Goal: Communication & Community: Answer question/provide support

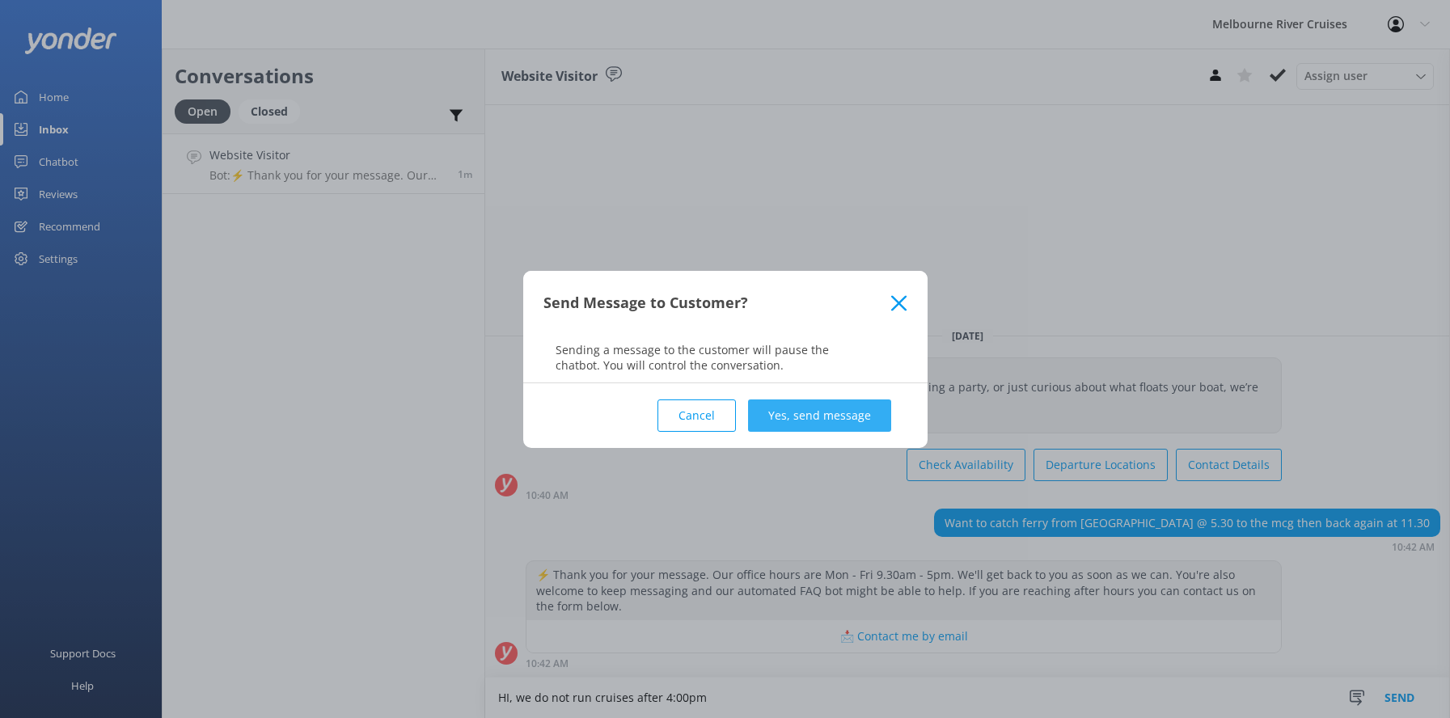
type textarea "HI, we do not run cruises after 4:00pm"
click at [783, 410] on button "Yes, send message" at bounding box center [819, 415] width 143 height 32
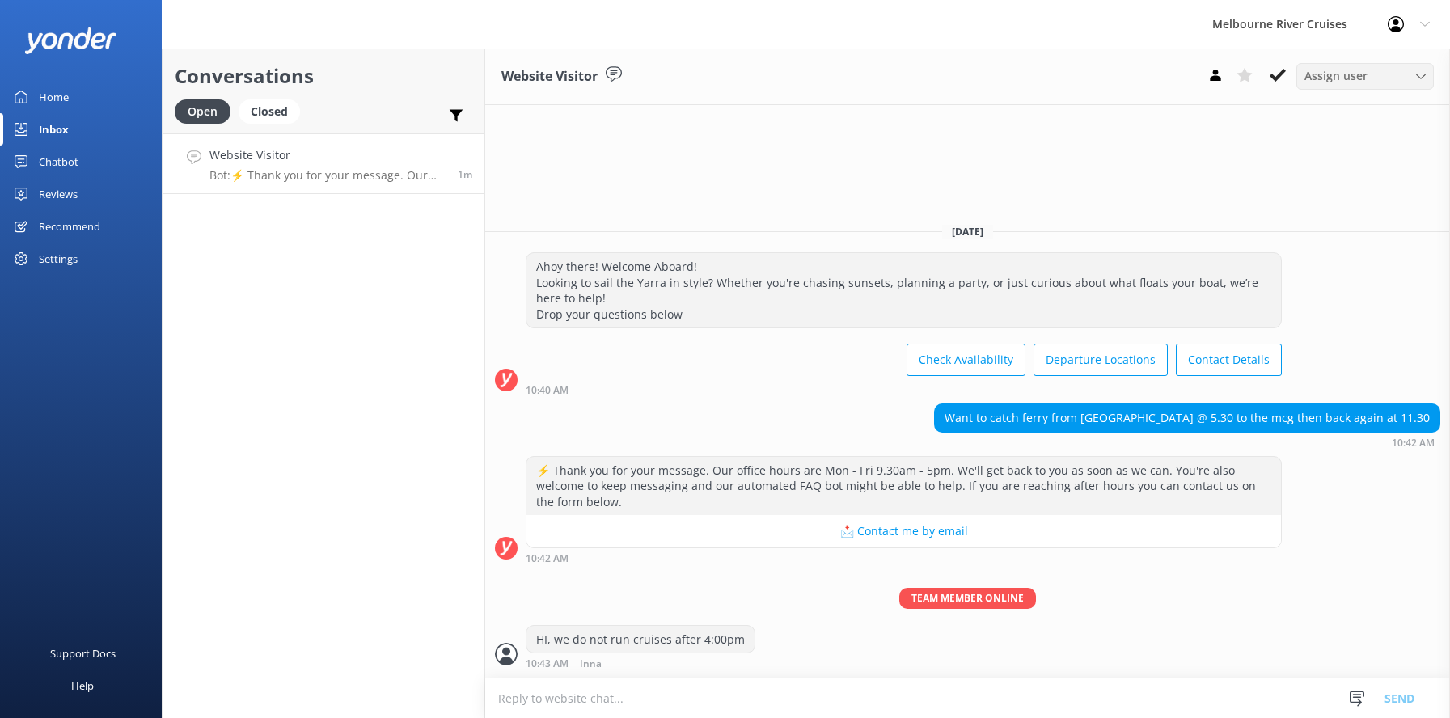
click at [1418, 72] on icon at bounding box center [1421, 77] width 10 height 10
click at [1243, 146] on div "Website Visitor Assign user Marketing [PERSON_NAME] [PERSON_NAME] Okmasich [PER…" at bounding box center [967, 384] width 965 height 670
click at [1275, 72] on icon at bounding box center [1278, 75] width 16 height 16
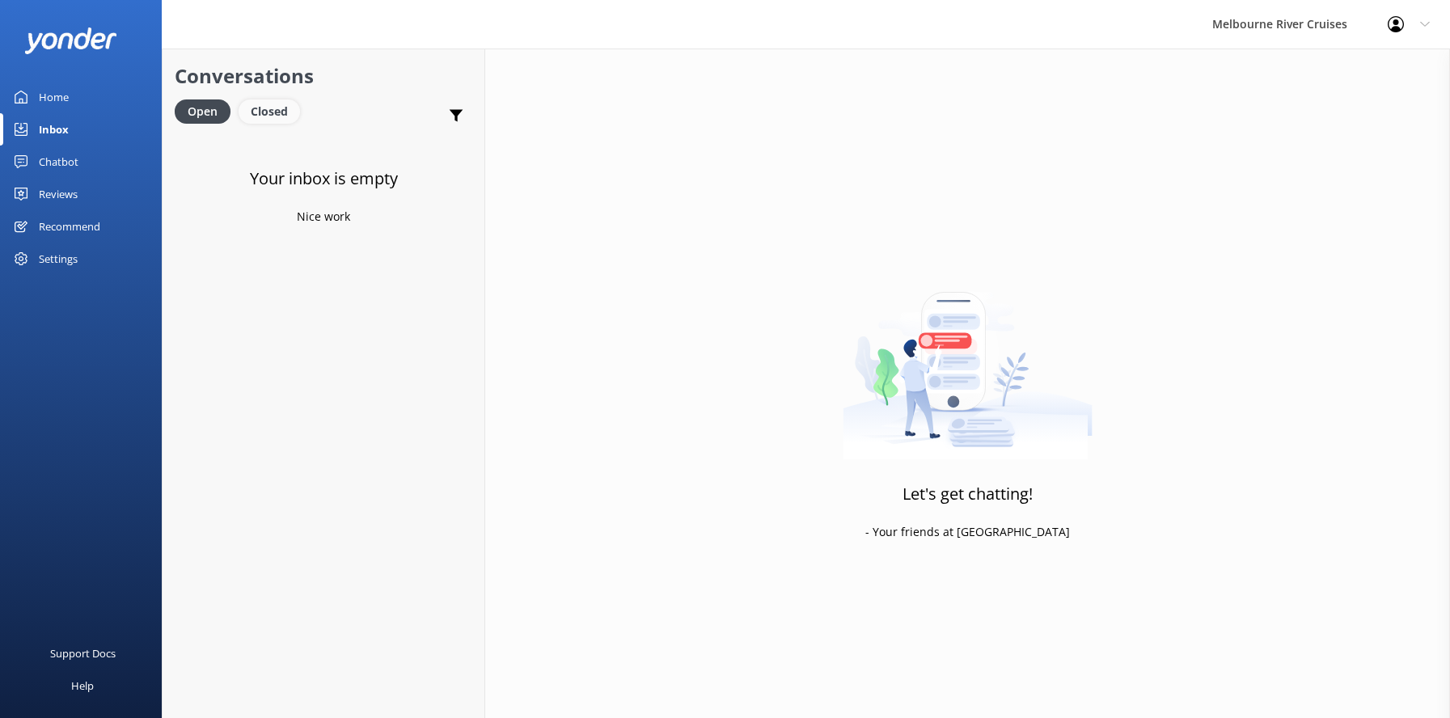
click at [270, 112] on div "Closed" at bounding box center [269, 111] width 61 height 24
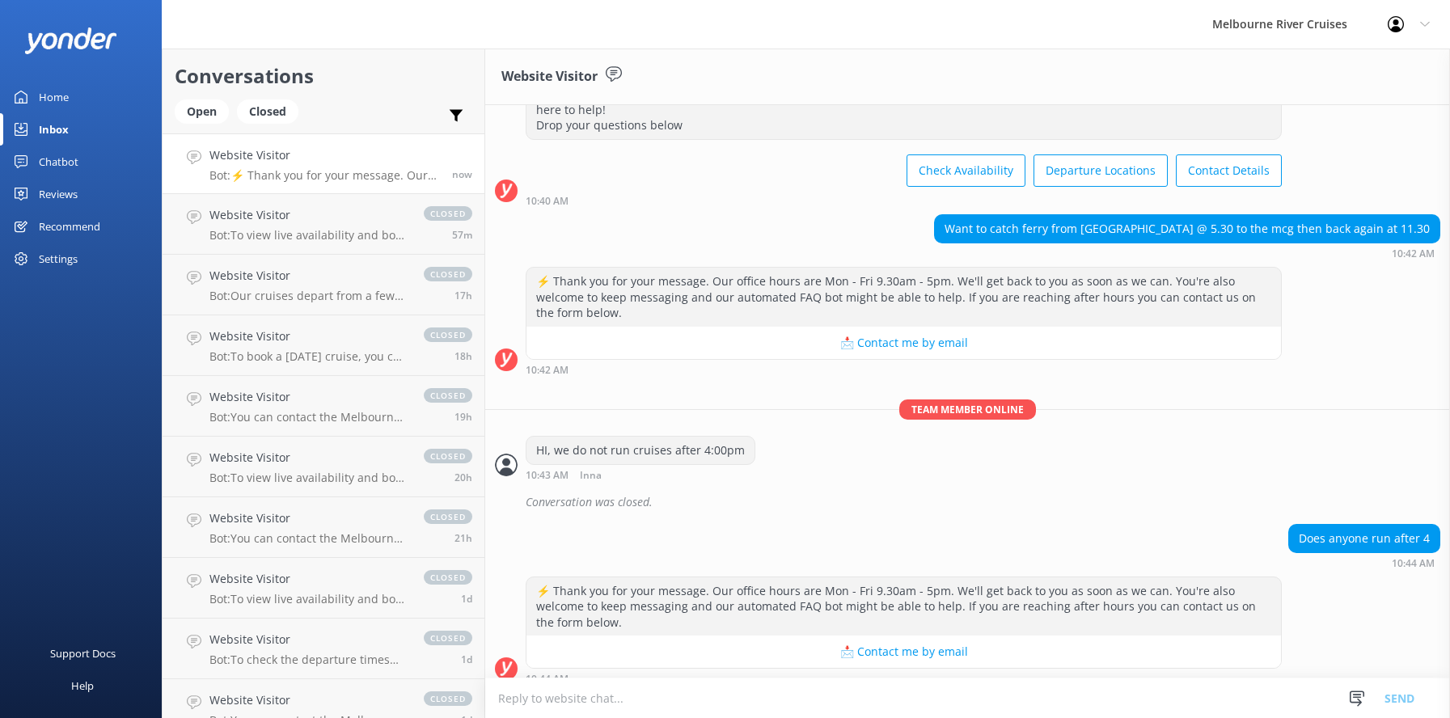
scroll to position [99, 0]
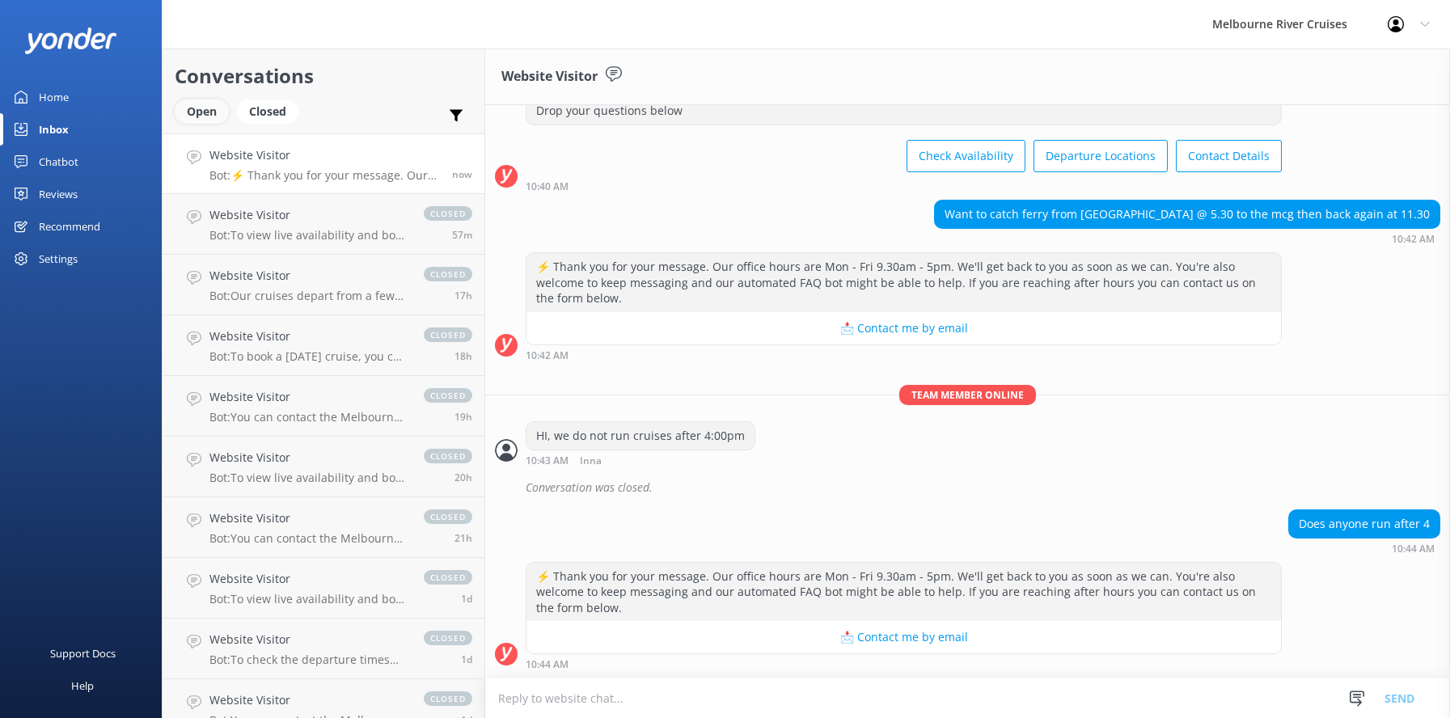
click at [197, 109] on div "Open" at bounding box center [202, 111] width 54 height 24
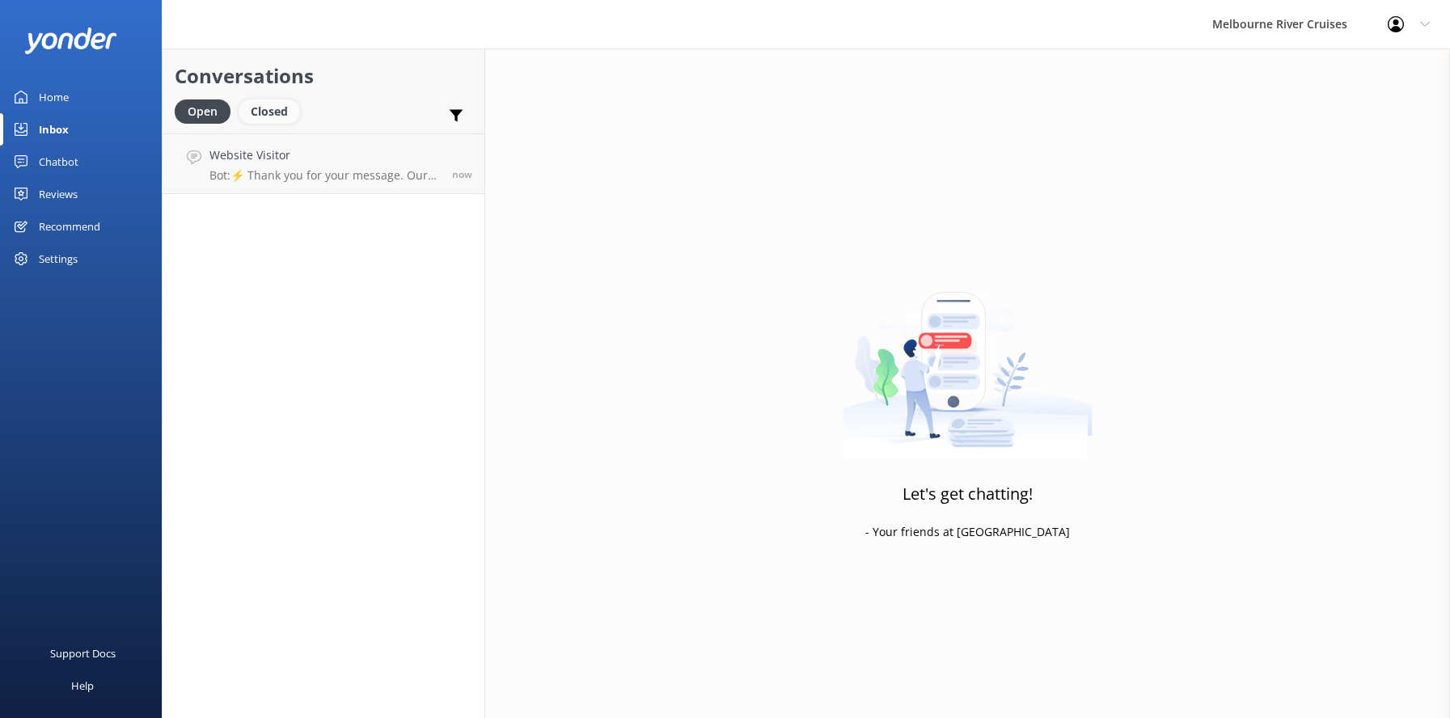
click at [271, 110] on div "Closed" at bounding box center [269, 111] width 61 height 24
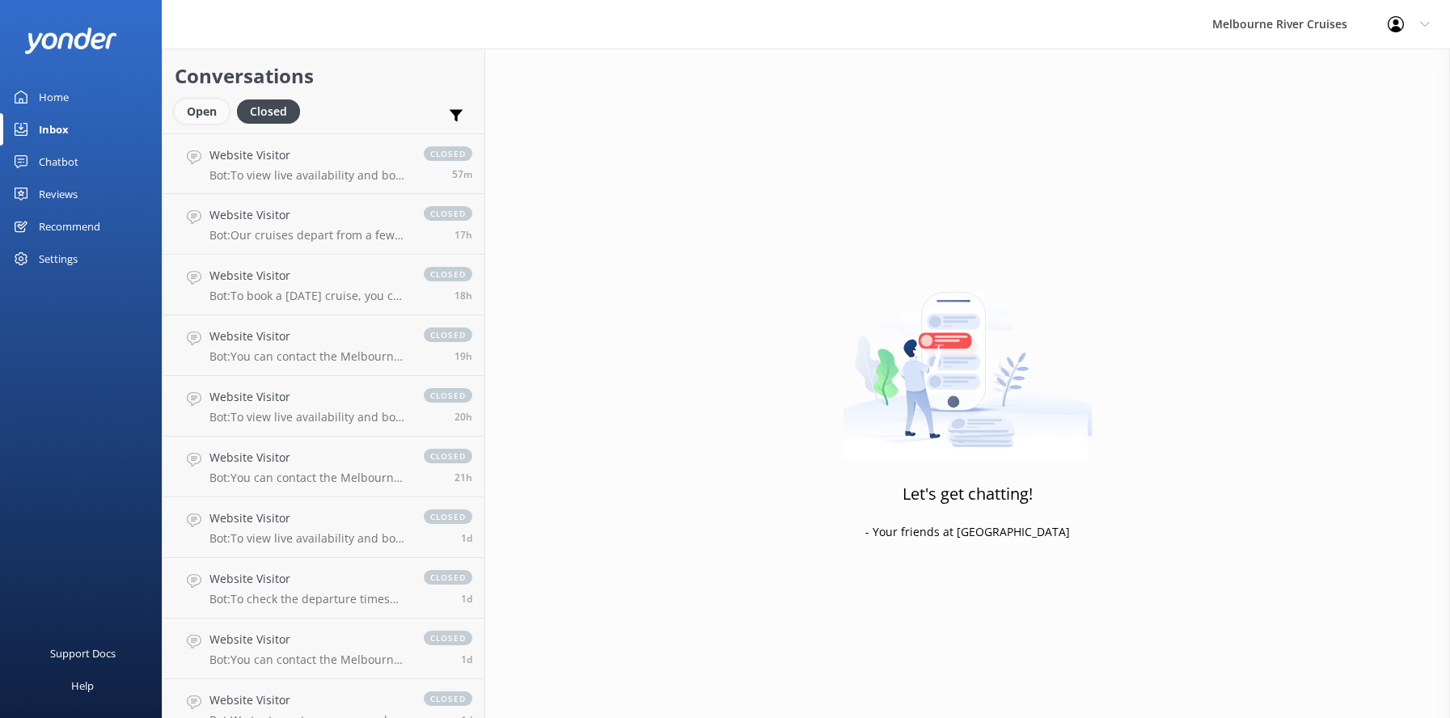
click at [200, 112] on div "Open" at bounding box center [202, 111] width 54 height 24
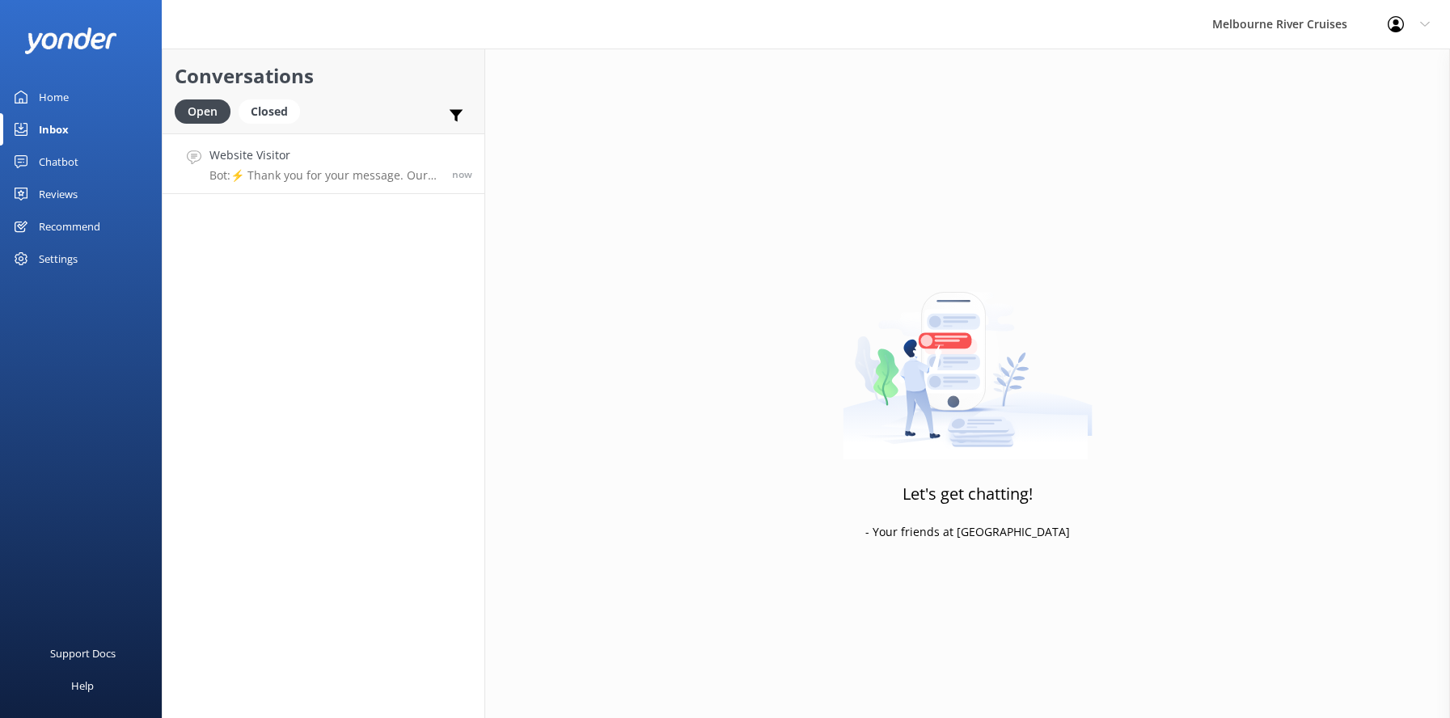
click at [281, 171] on p "Bot: ⚡ Thank you for your message. Our office hours are Mon - Fri 9.30am - 5pm.…" at bounding box center [324, 175] width 230 height 15
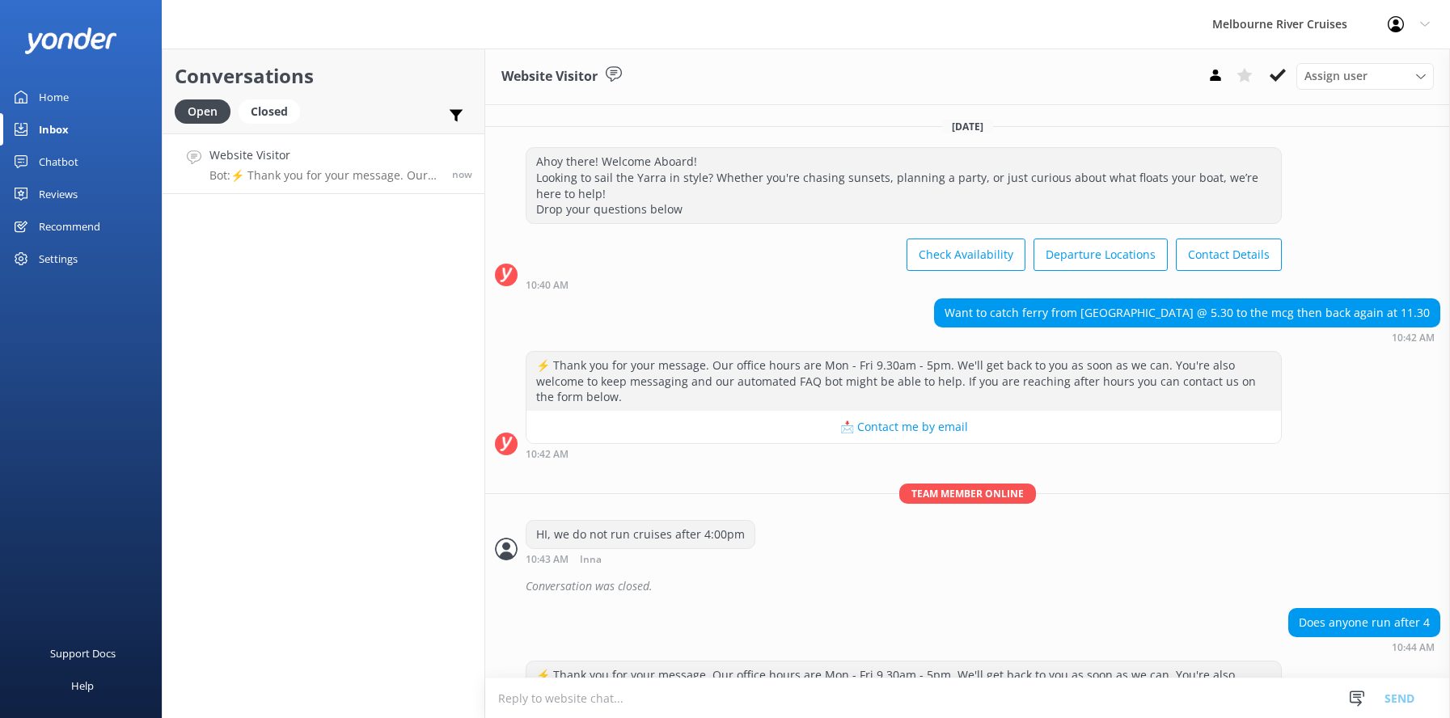
scroll to position [99, 0]
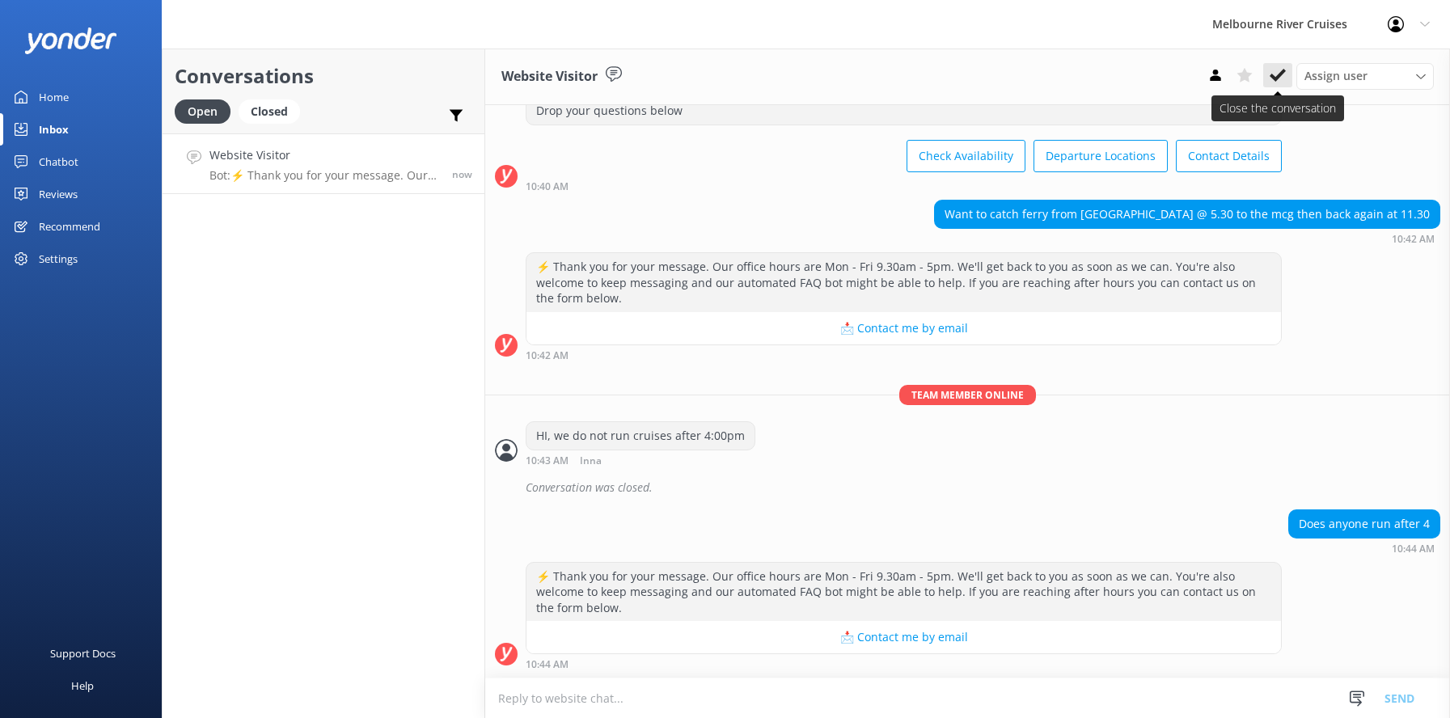
click at [1276, 78] on use at bounding box center [1278, 75] width 16 height 13
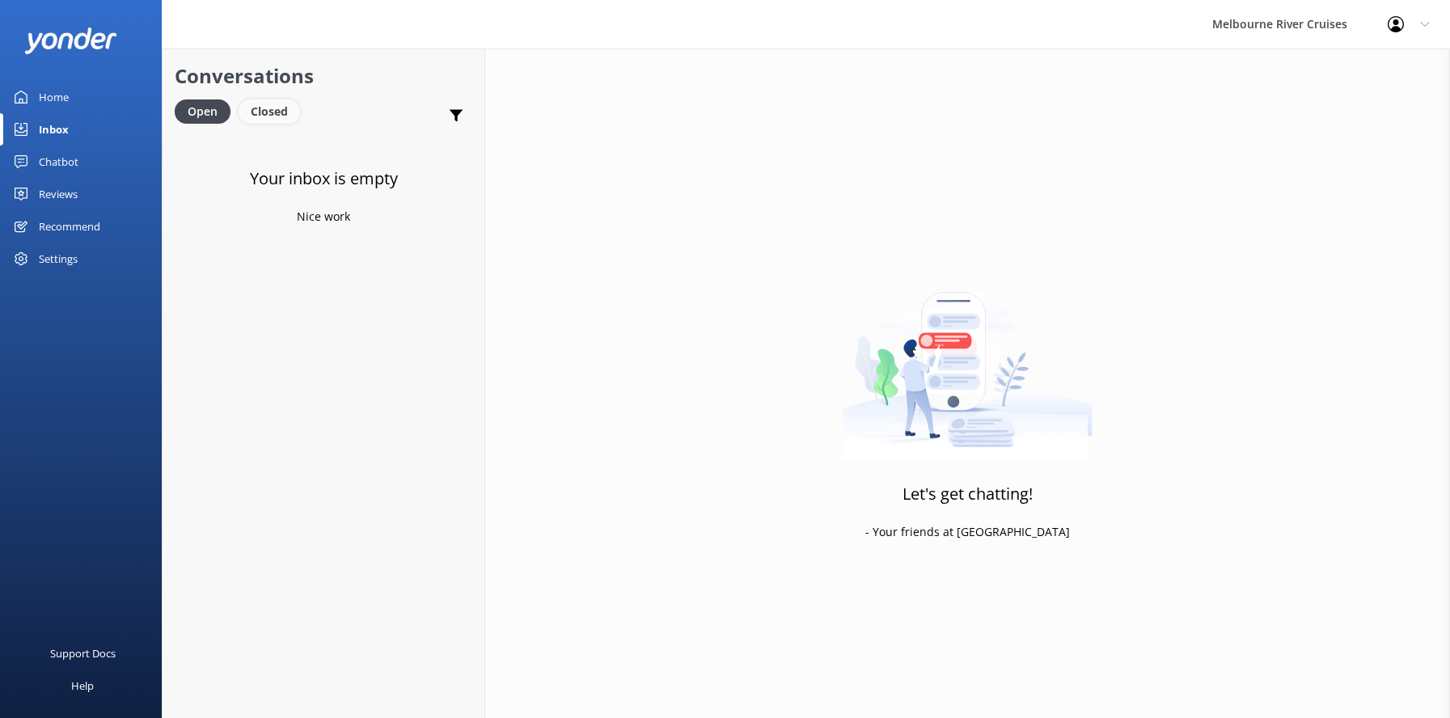
click at [268, 116] on div "Closed" at bounding box center [269, 111] width 61 height 24
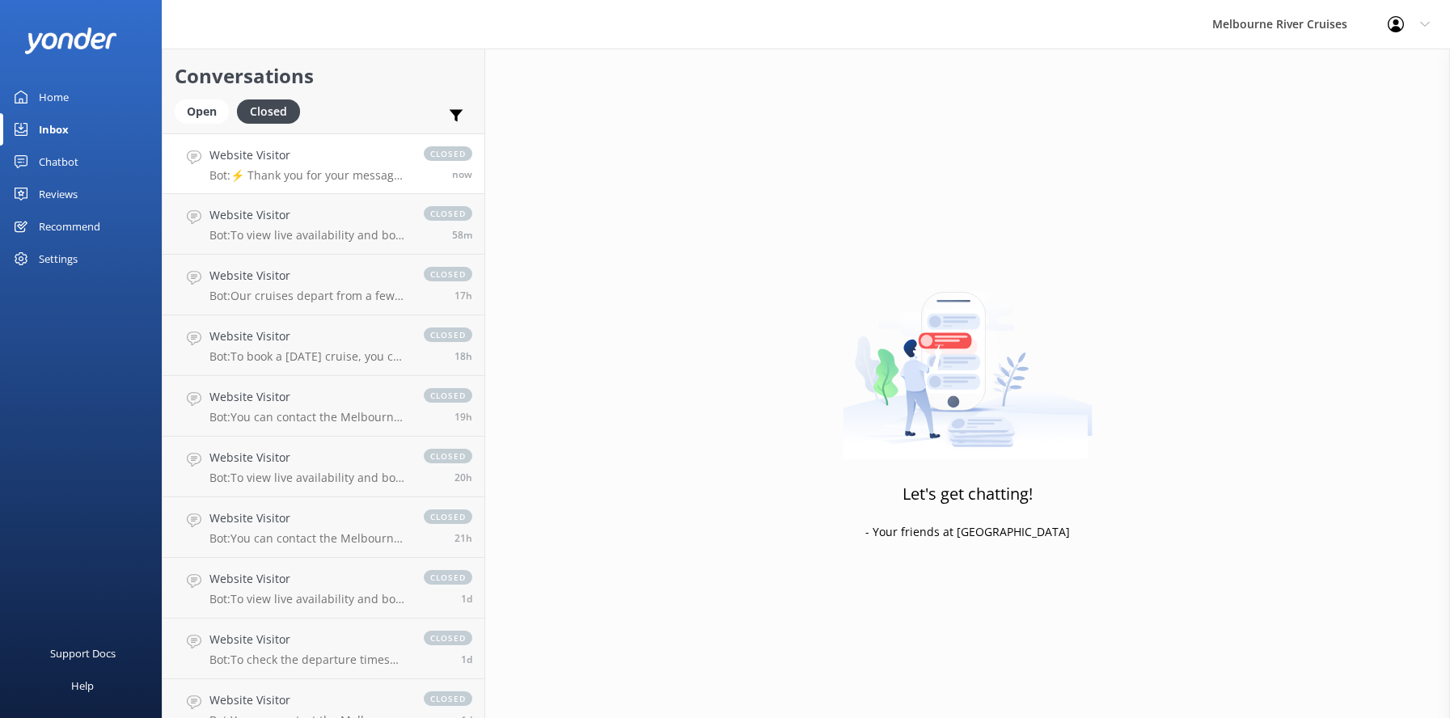
click at [270, 171] on p "Bot: ⚡ Thank you for your message. Our office hours are Mon - Fri 9.30am - 5pm.…" at bounding box center [308, 175] width 198 height 15
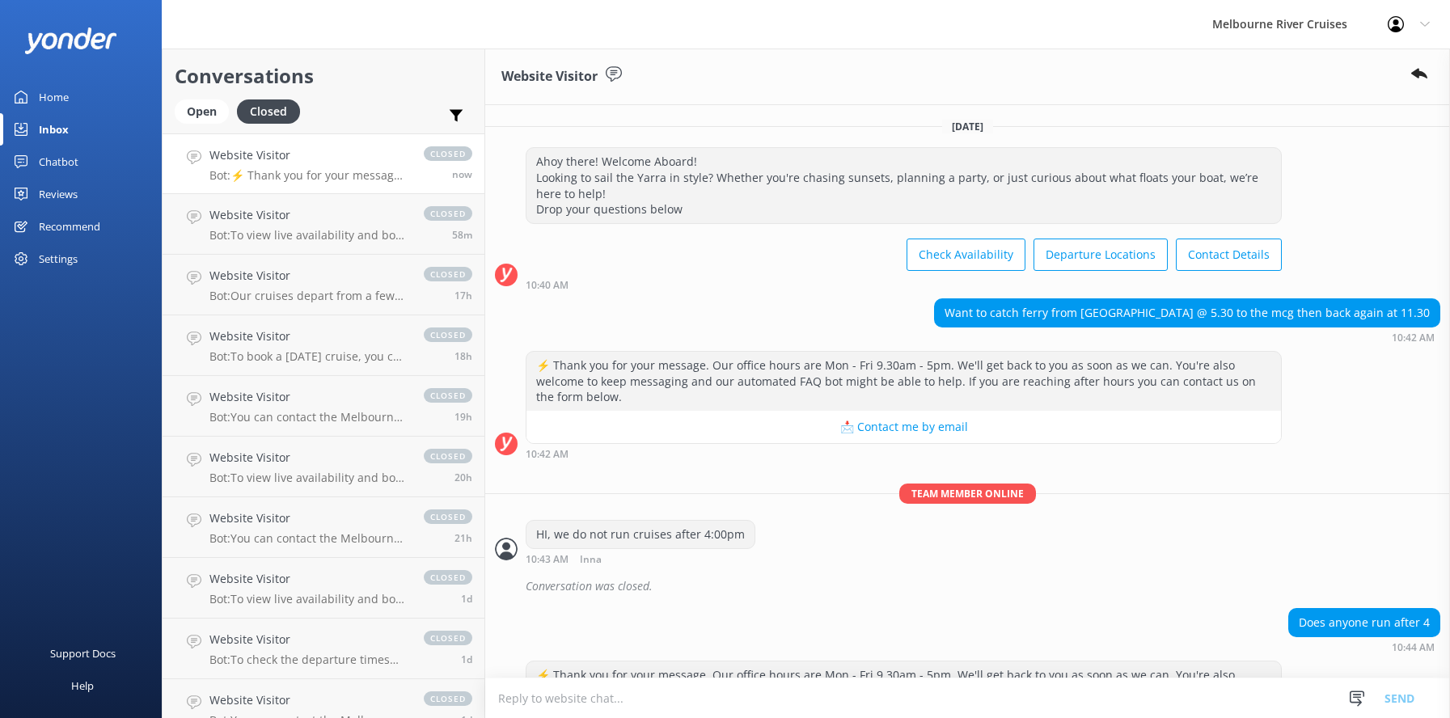
scroll to position [134, 0]
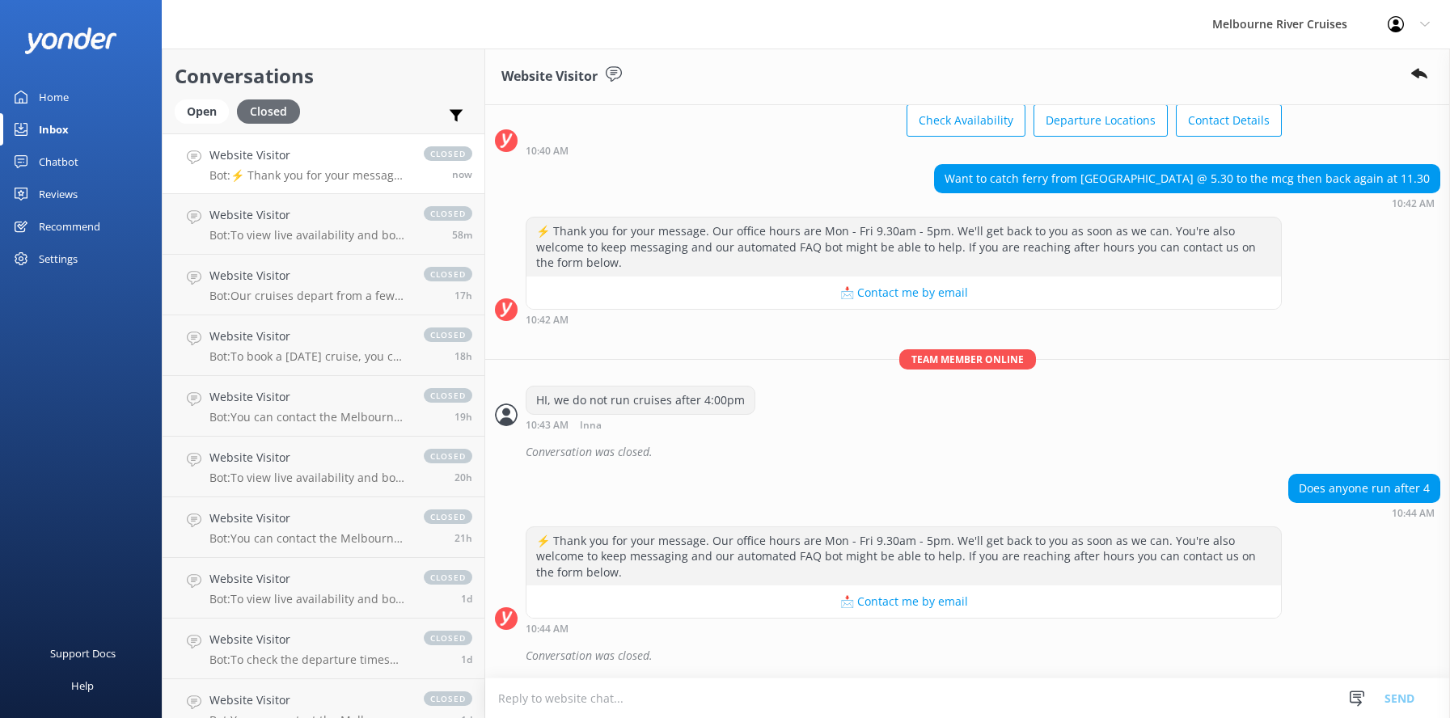
click at [264, 111] on div "Closed" at bounding box center [268, 111] width 63 height 24
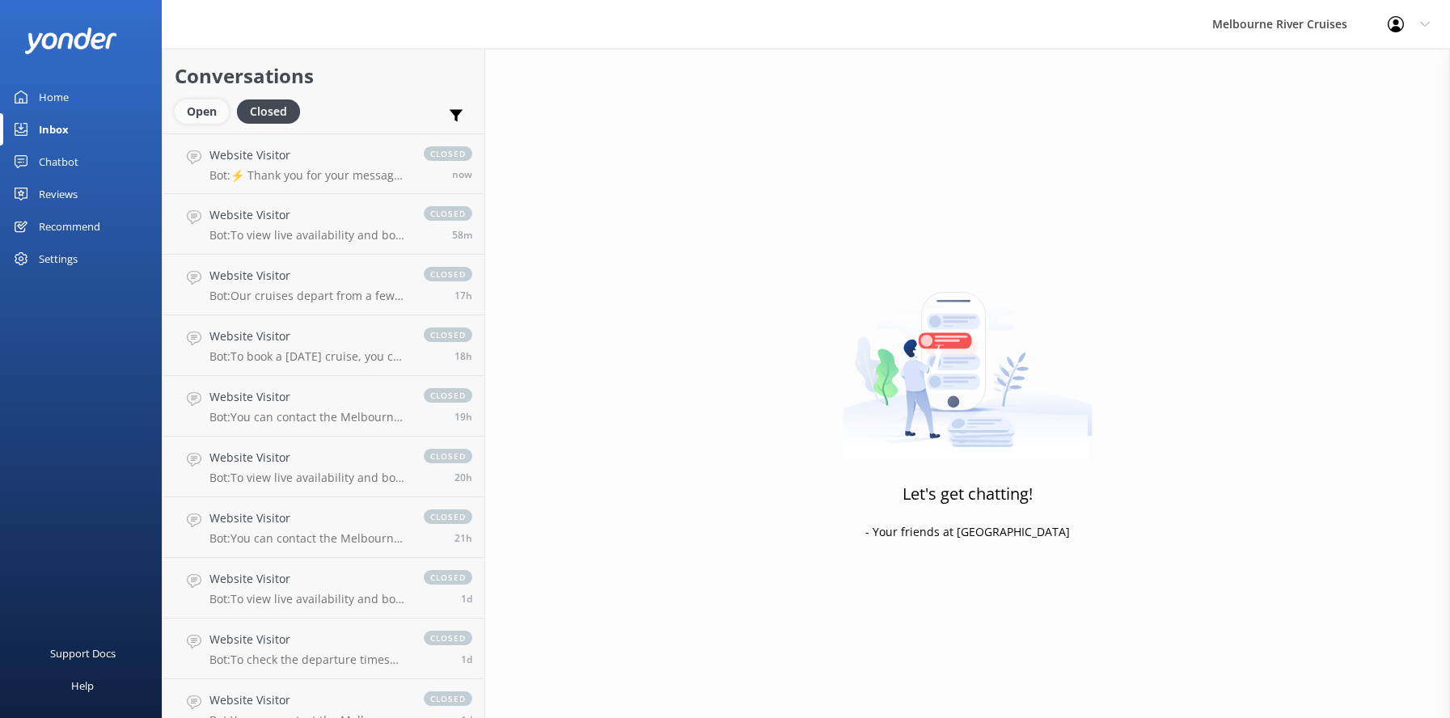
click at [193, 113] on div "Open" at bounding box center [202, 111] width 54 height 24
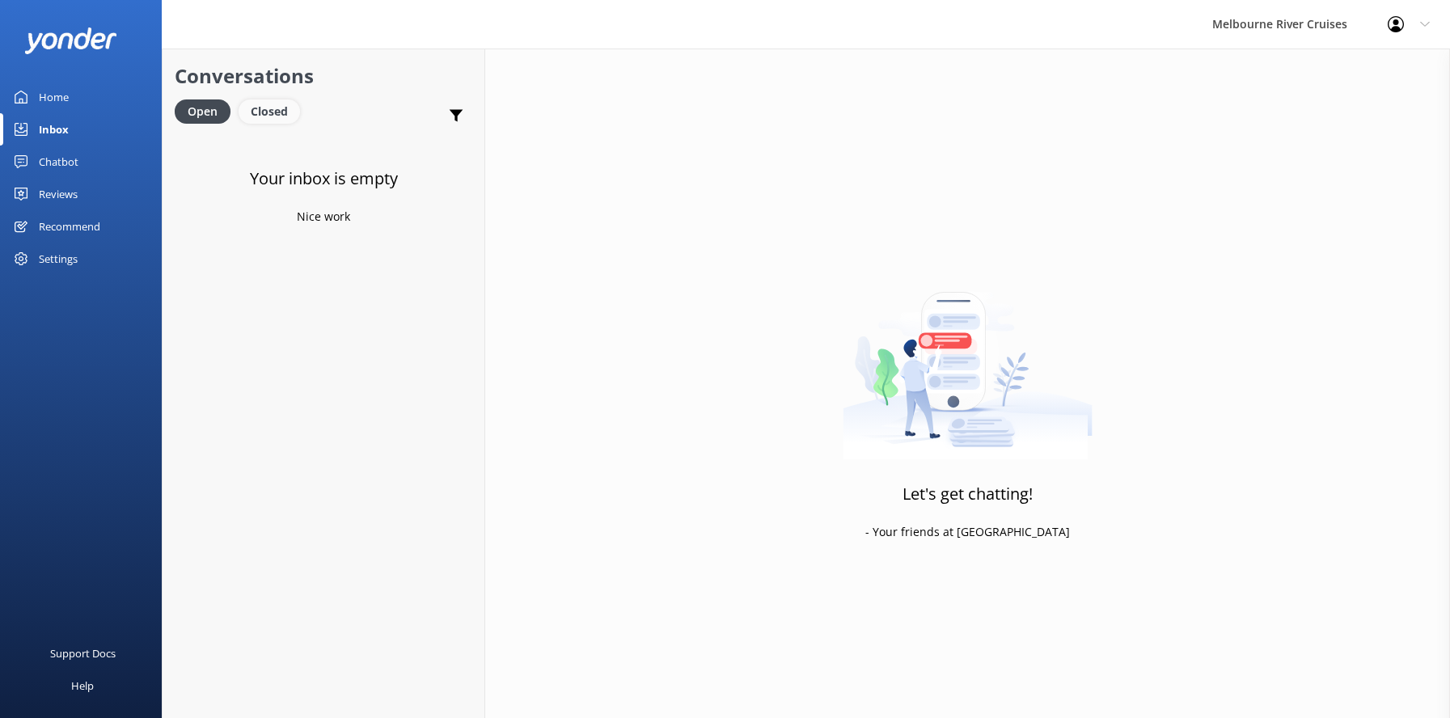
click at [277, 112] on div "Closed" at bounding box center [269, 111] width 61 height 24
click at [205, 114] on div "Open" at bounding box center [202, 111] width 54 height 24
click at [50, 92] on div "Home" at bounding box center [54, 97] width 30 height 32
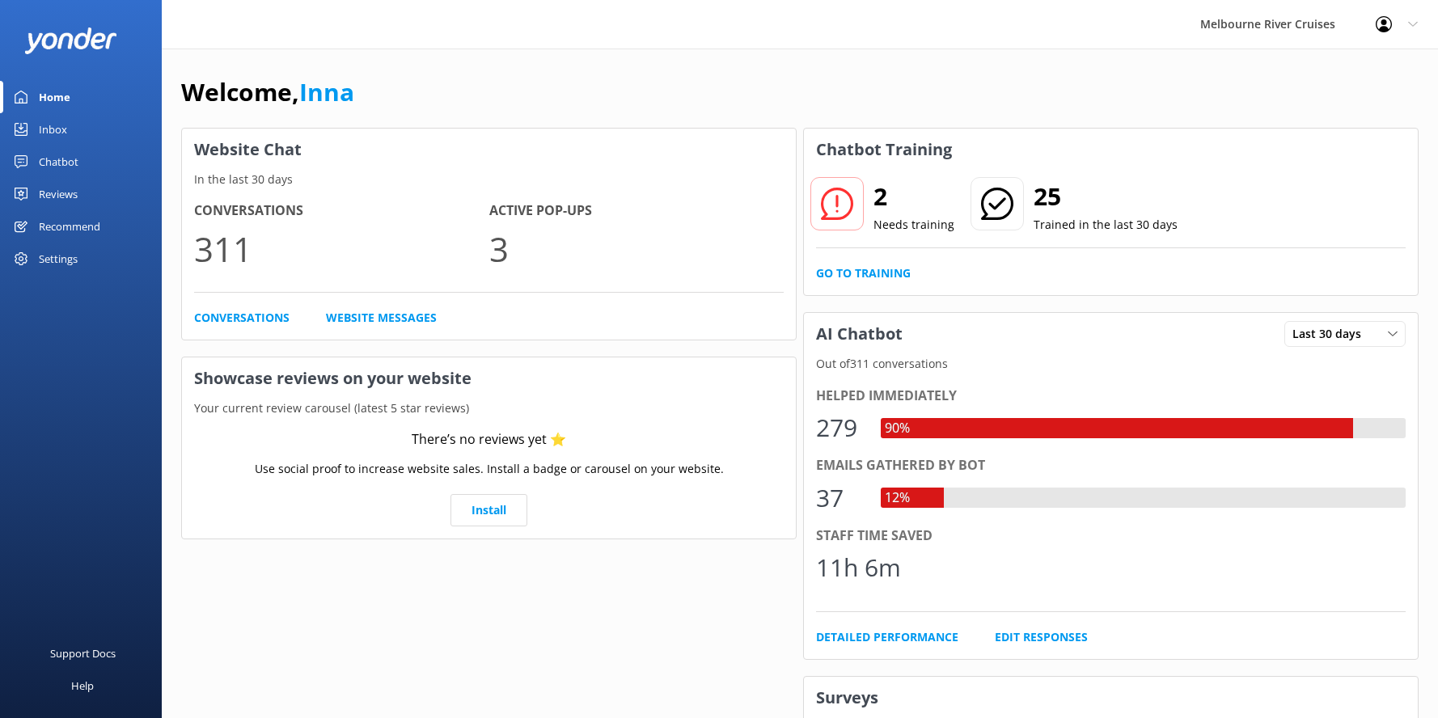
click at [537, 207] on h4 "Active Pop-ups" at bounding box center [636, 211] width 295 height 21
click at [871, 277] on link "Go to Training" at bounding box center [863, 273] width 95 height 18
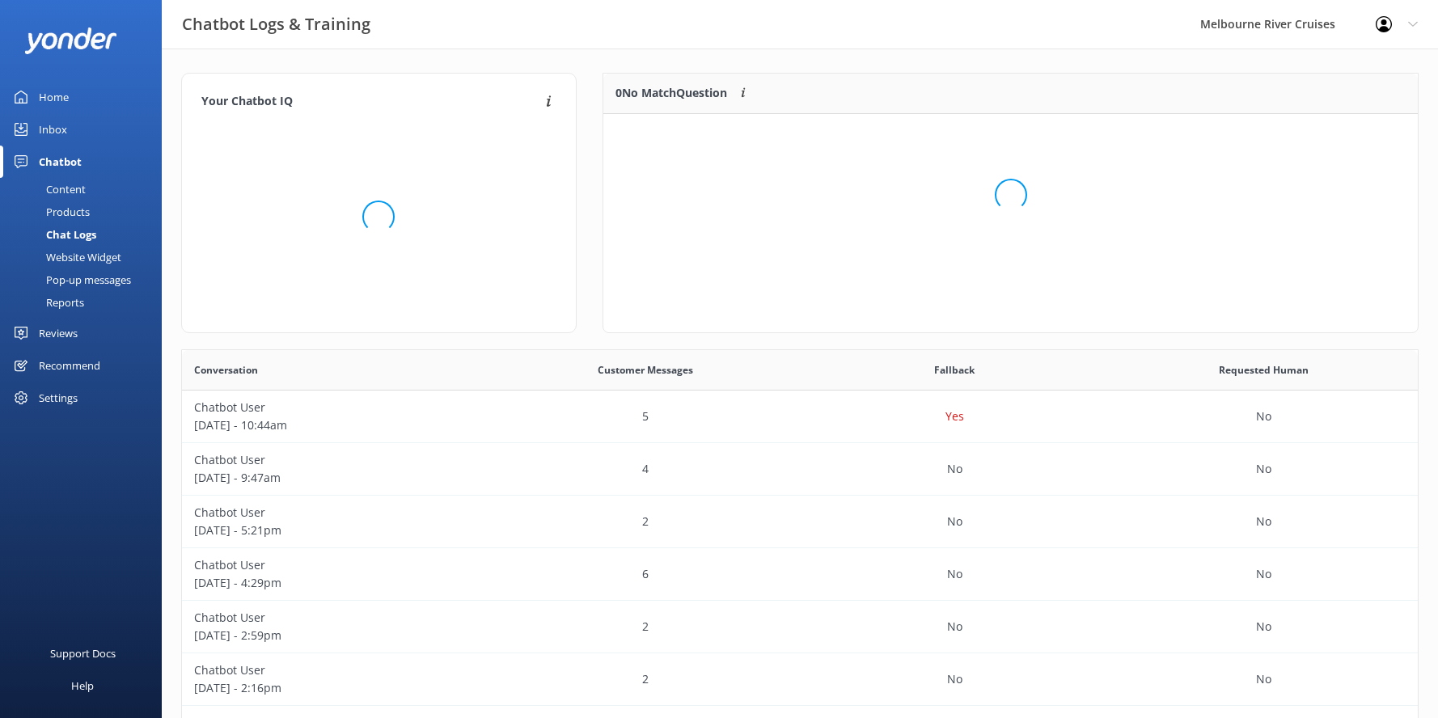
scroll to position [110, 803]
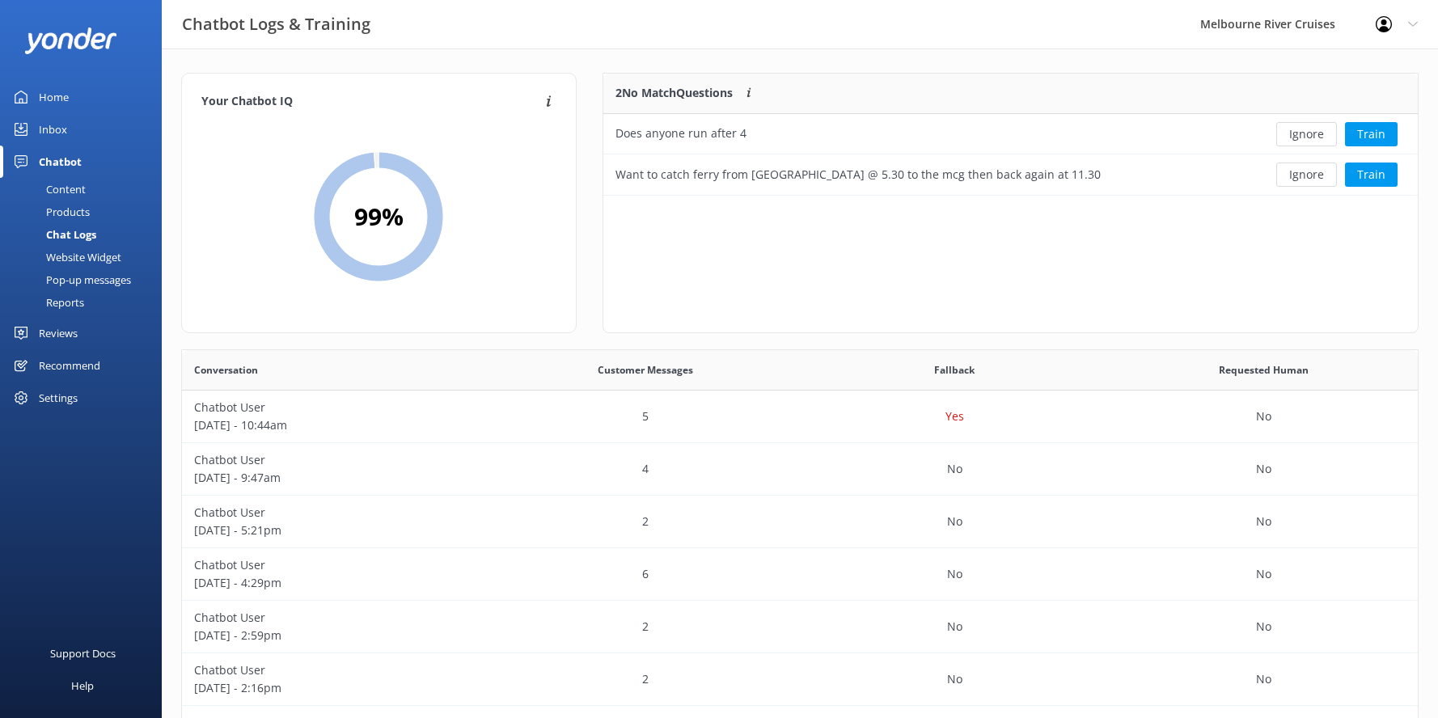
click at [65, 163] on div "Chatbot" at bounding box center [60, 162] width 43 height 32
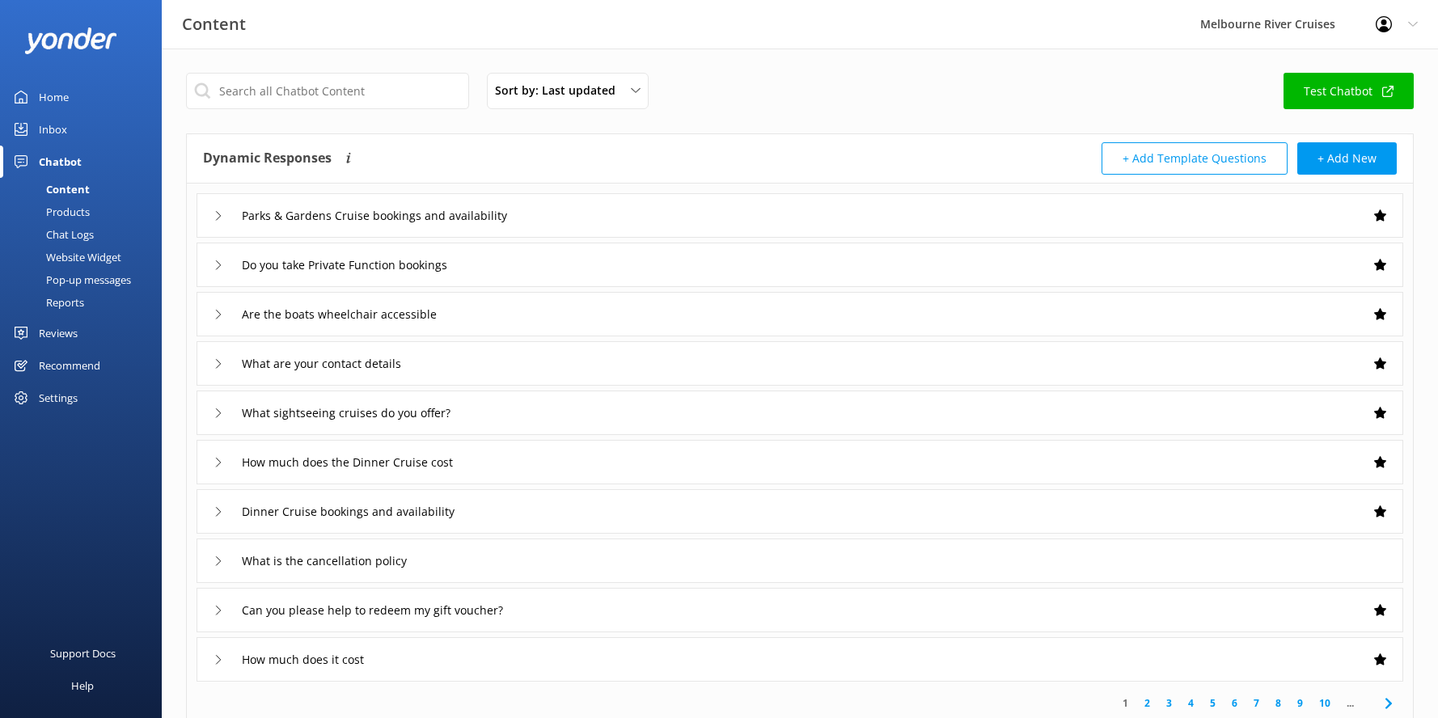
click at [53, 127] on div "Inbox" at bounding box center [53, 129] width 28 height 32
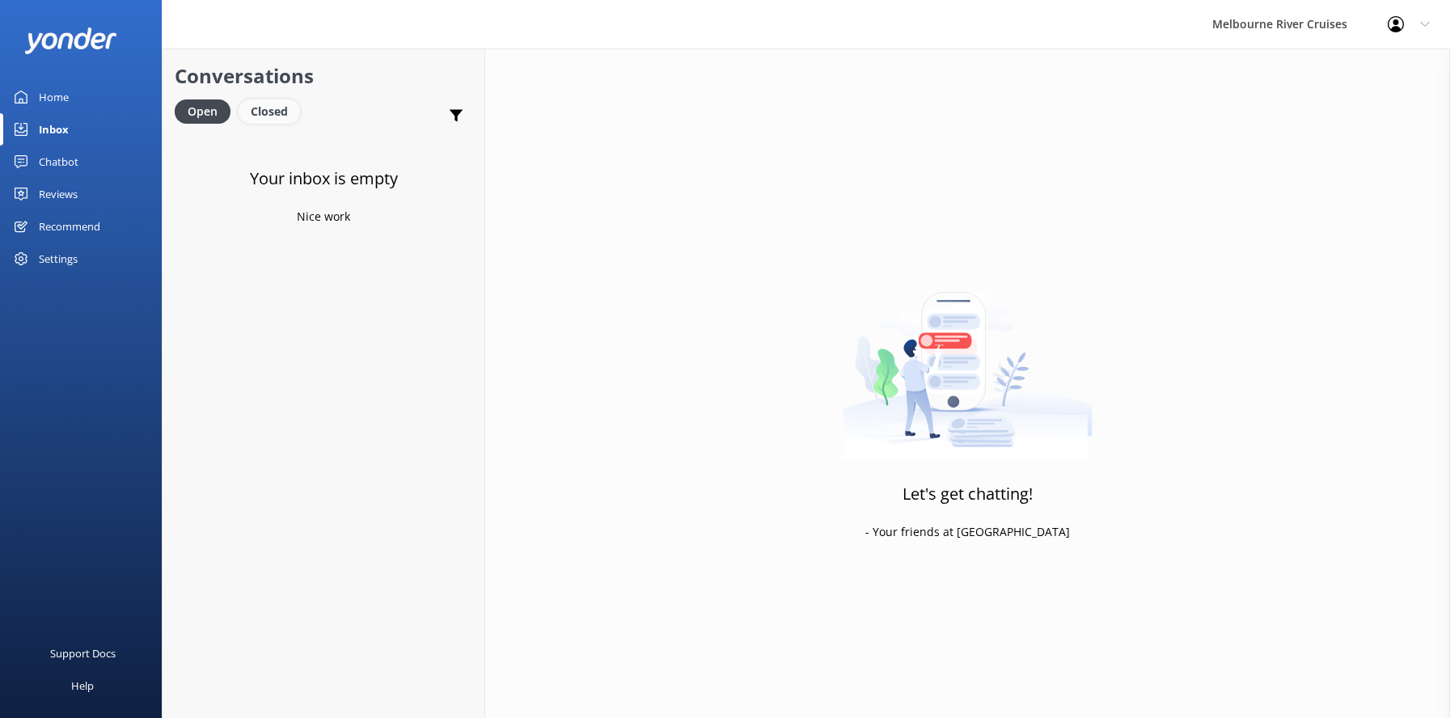
click at [273, 120] on div "Closed" at bounding box center [269, 111] width 61 height 24
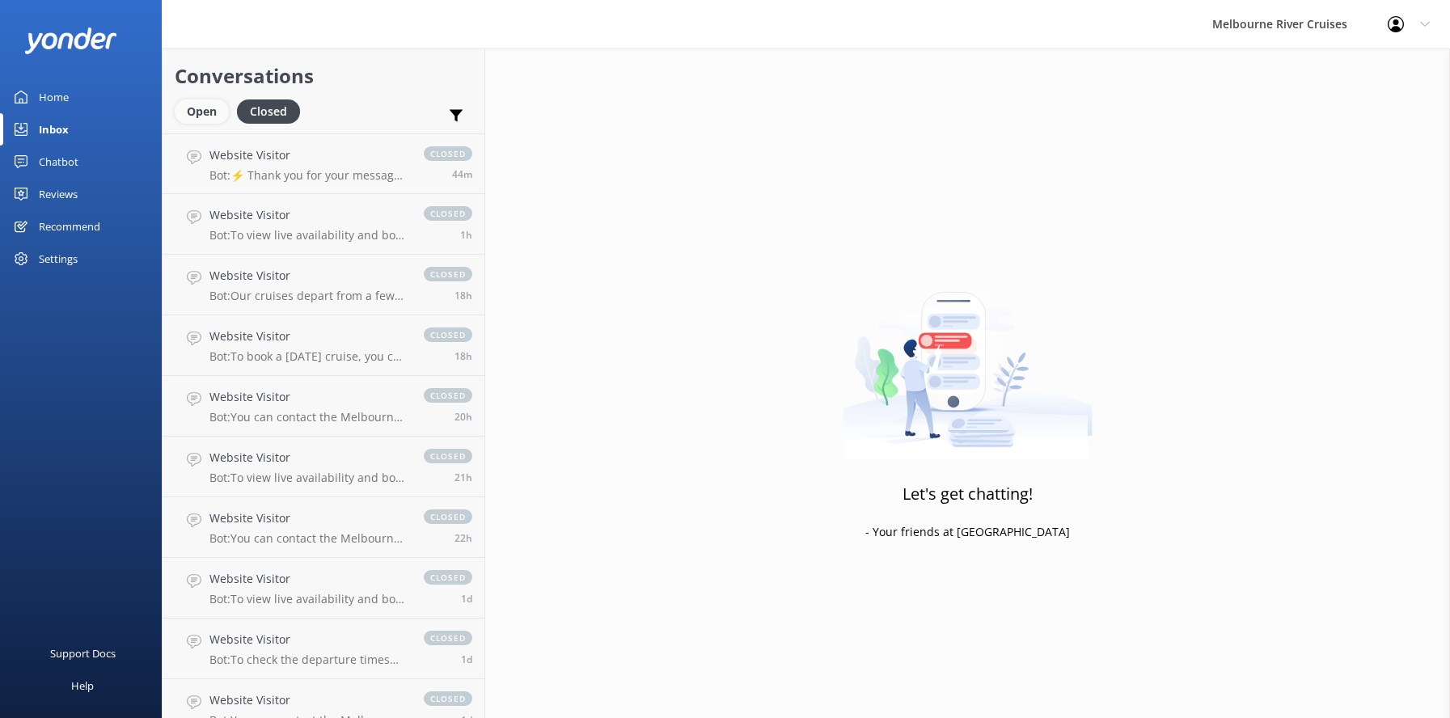
click at [204, 111] on div "Open" at bounding box center [202, 111] width 54 height 24
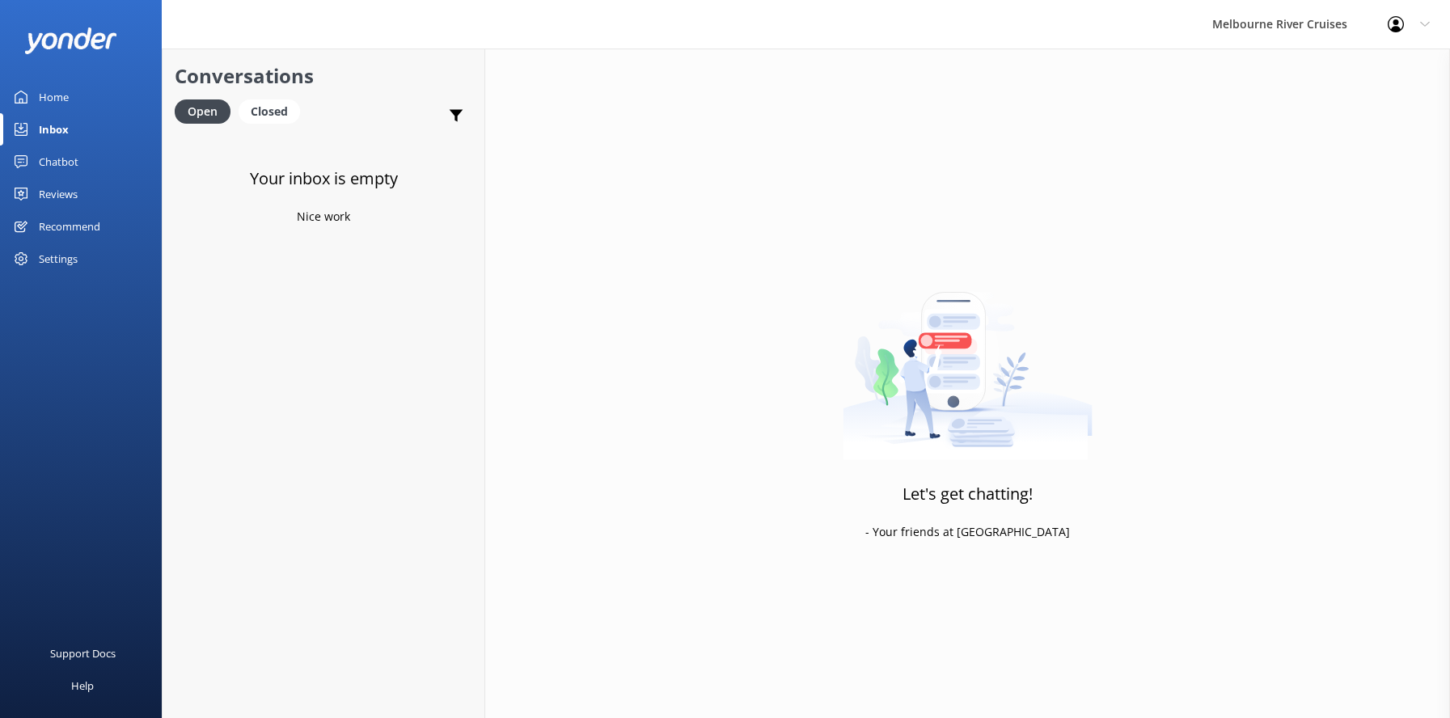
click at [53, 94] on div "Home" at bounding box center [54, 97] width 30 height 32
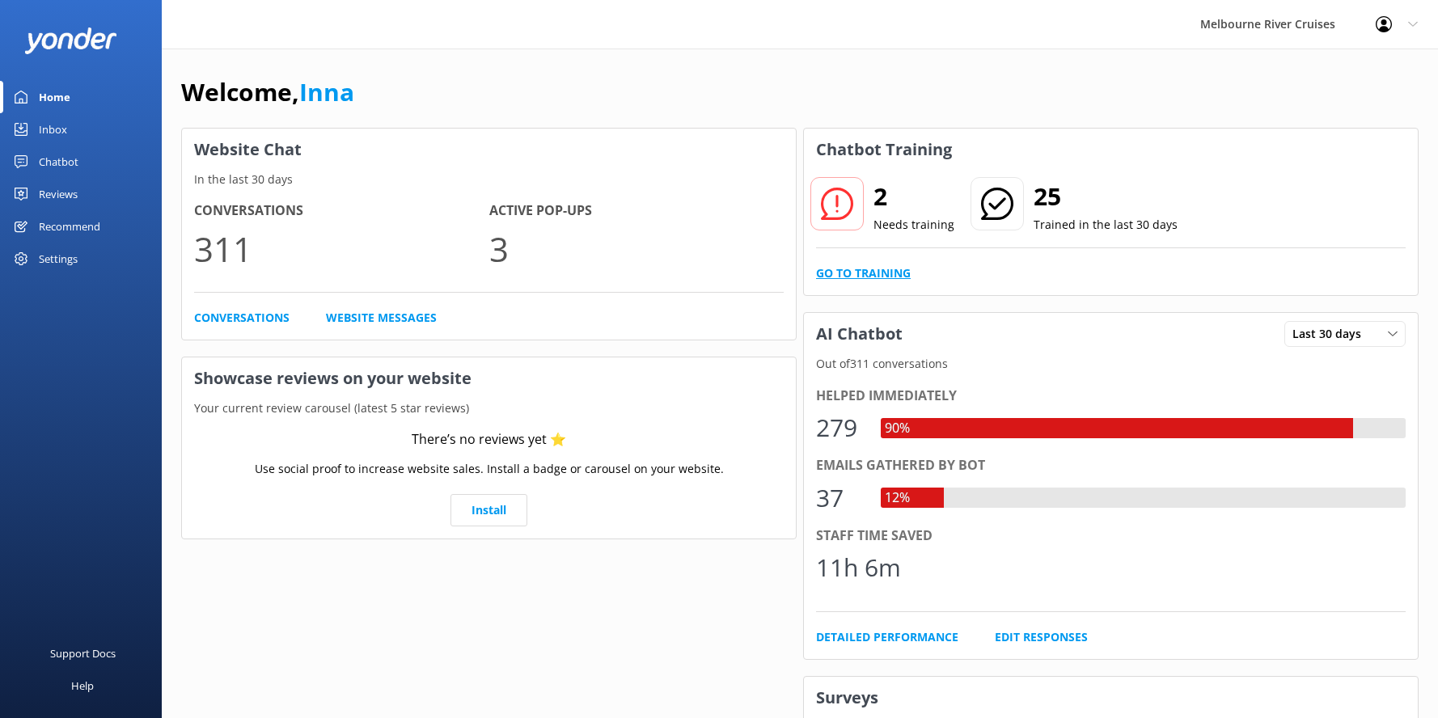
click at [847, 275] on link "Go to Training" at bounding box center [863, 273] width 95 height 18
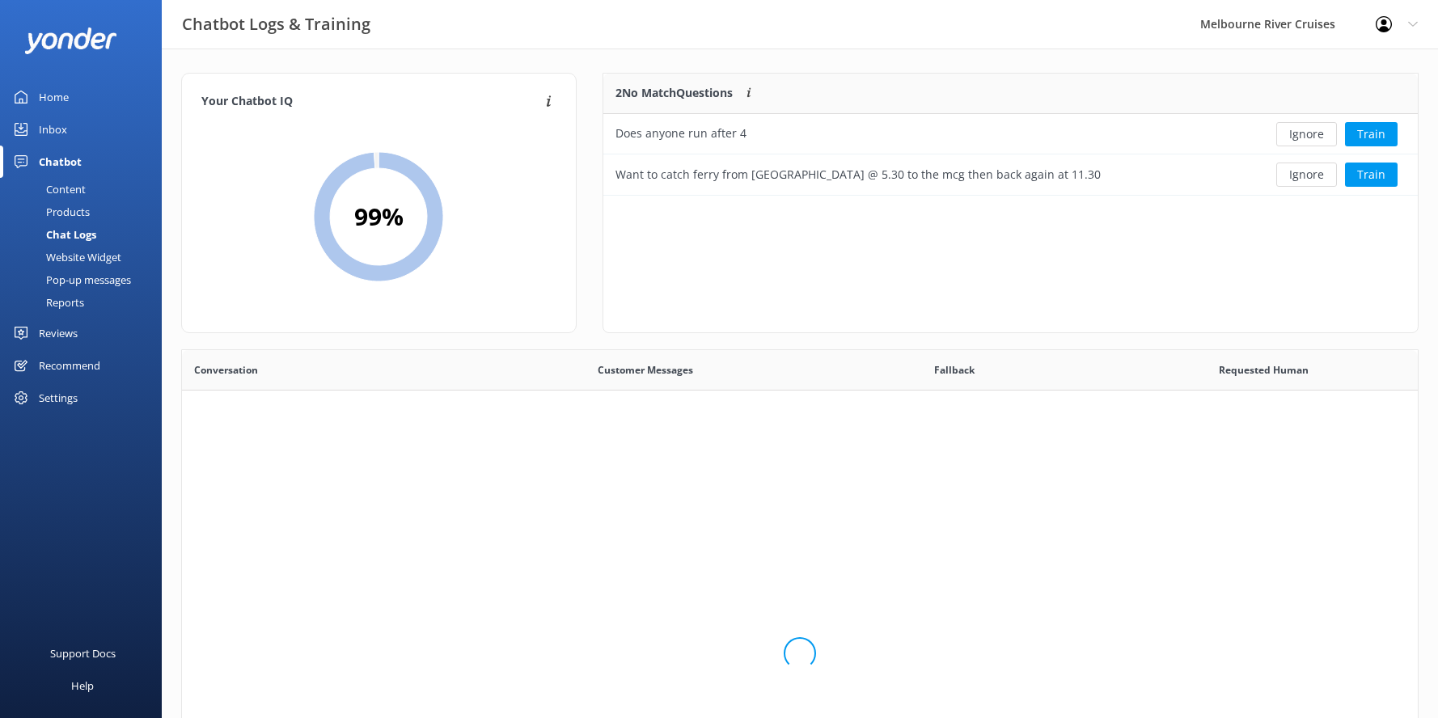
scroll to position [110, 803]
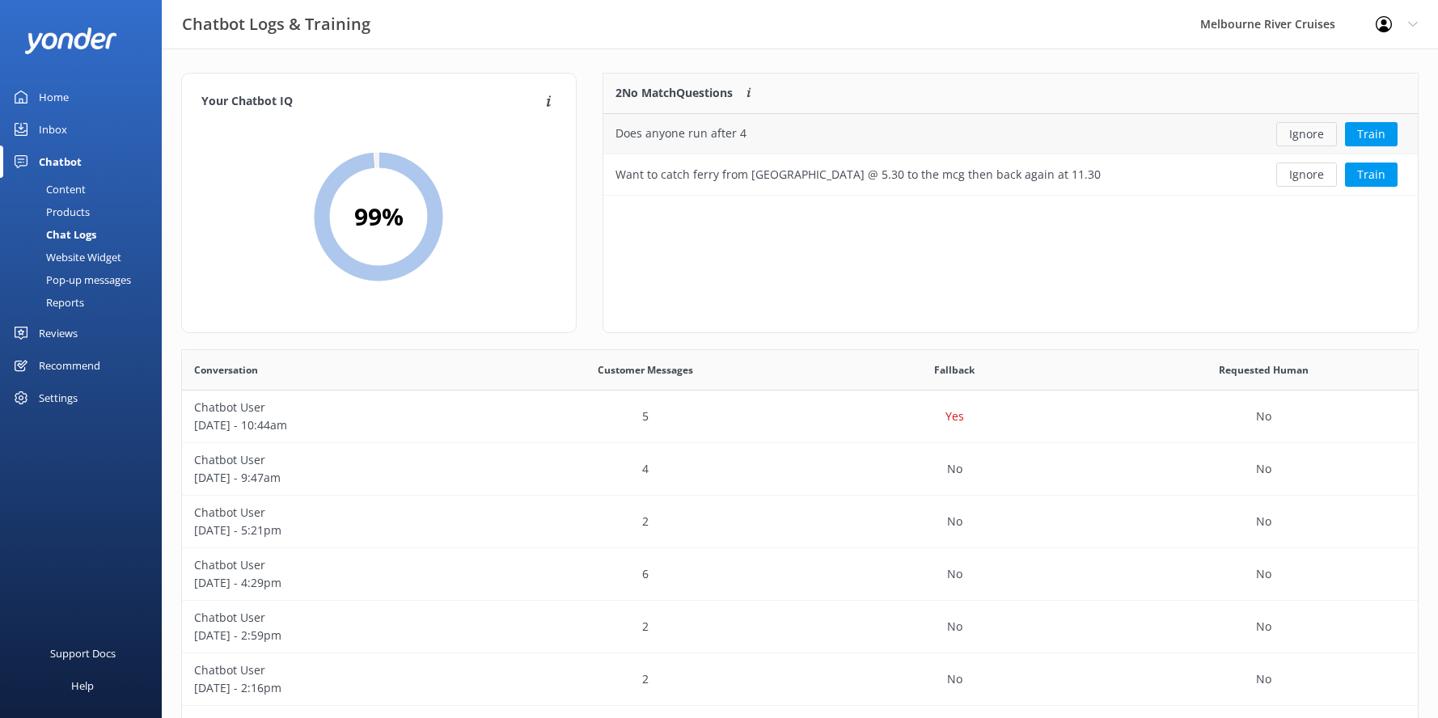
click at [1316, 131] on button "Ignore" at bounding box center [1306, 134] width 61 height 24
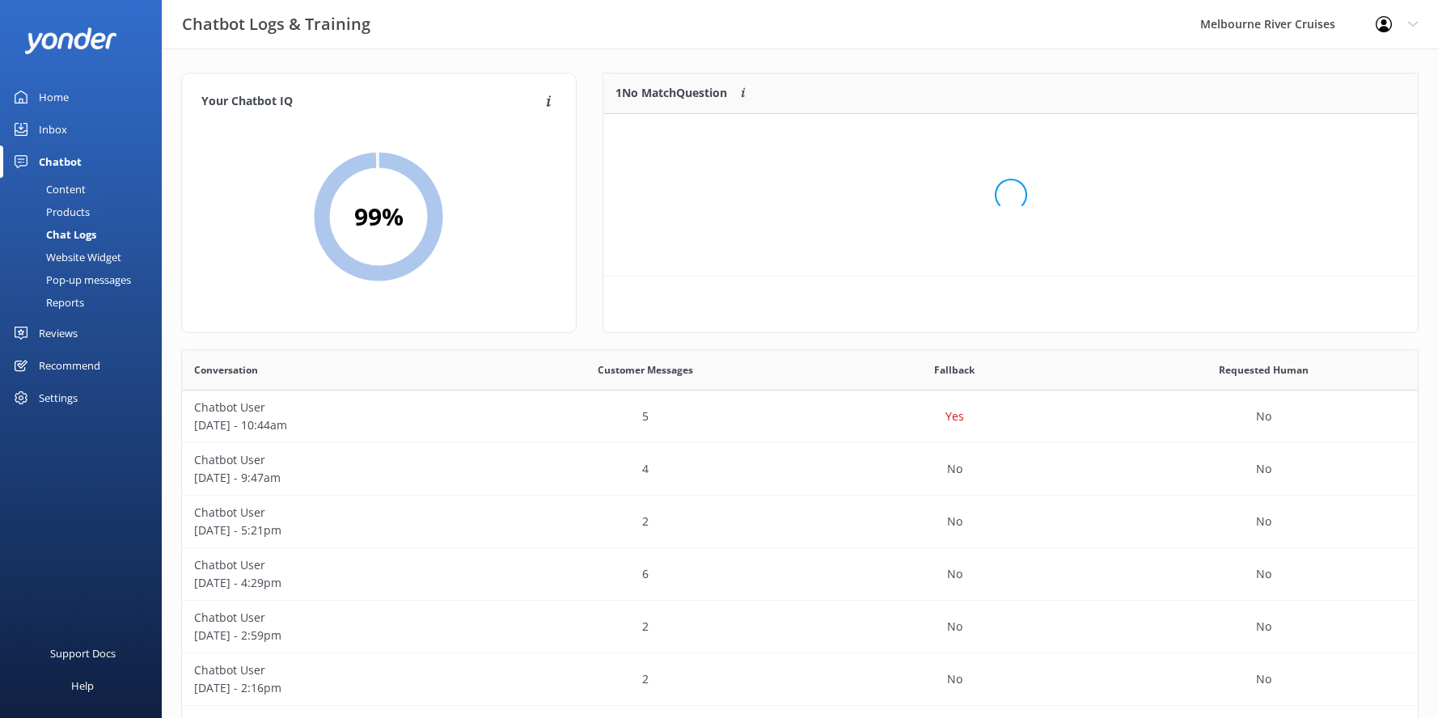
scroll to position [70, 803]
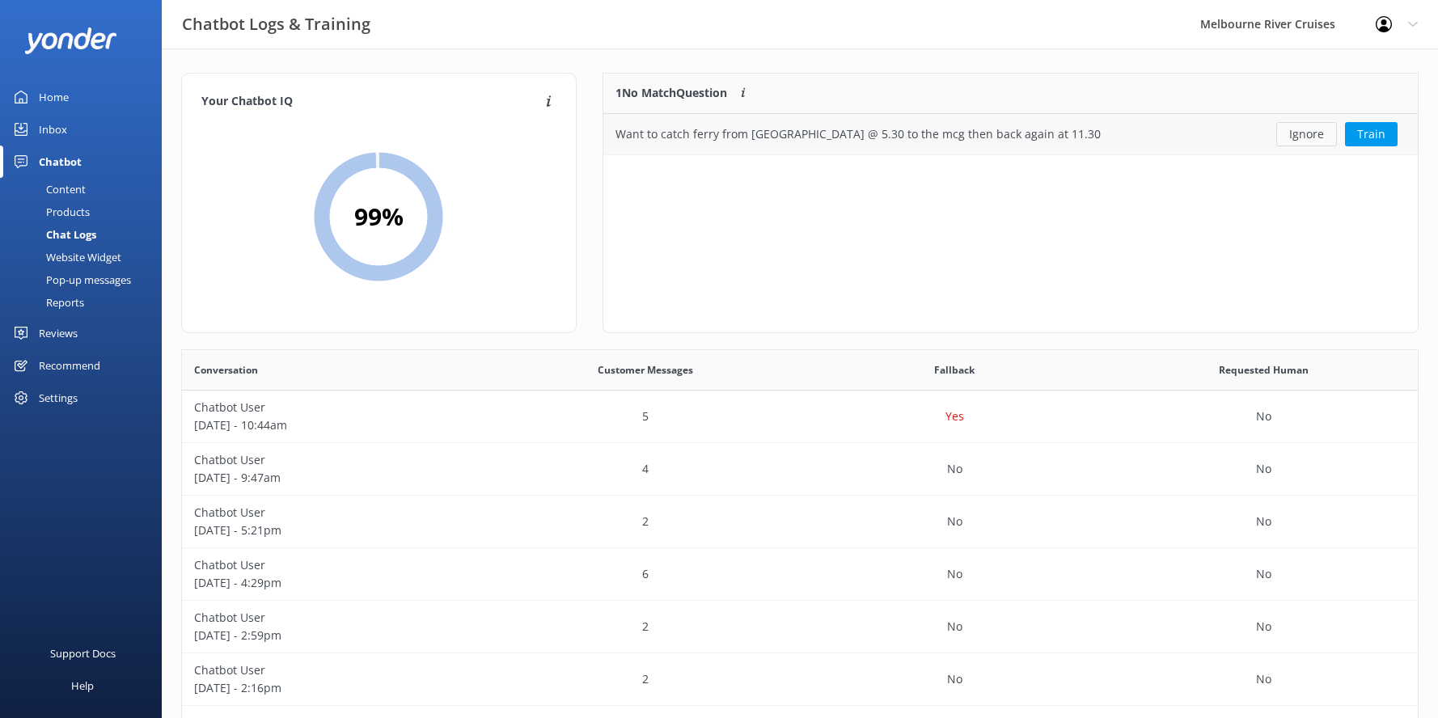
click at [1309, 137] on button "Ignore" at bounding box center [1306, 134] width 61 height 24
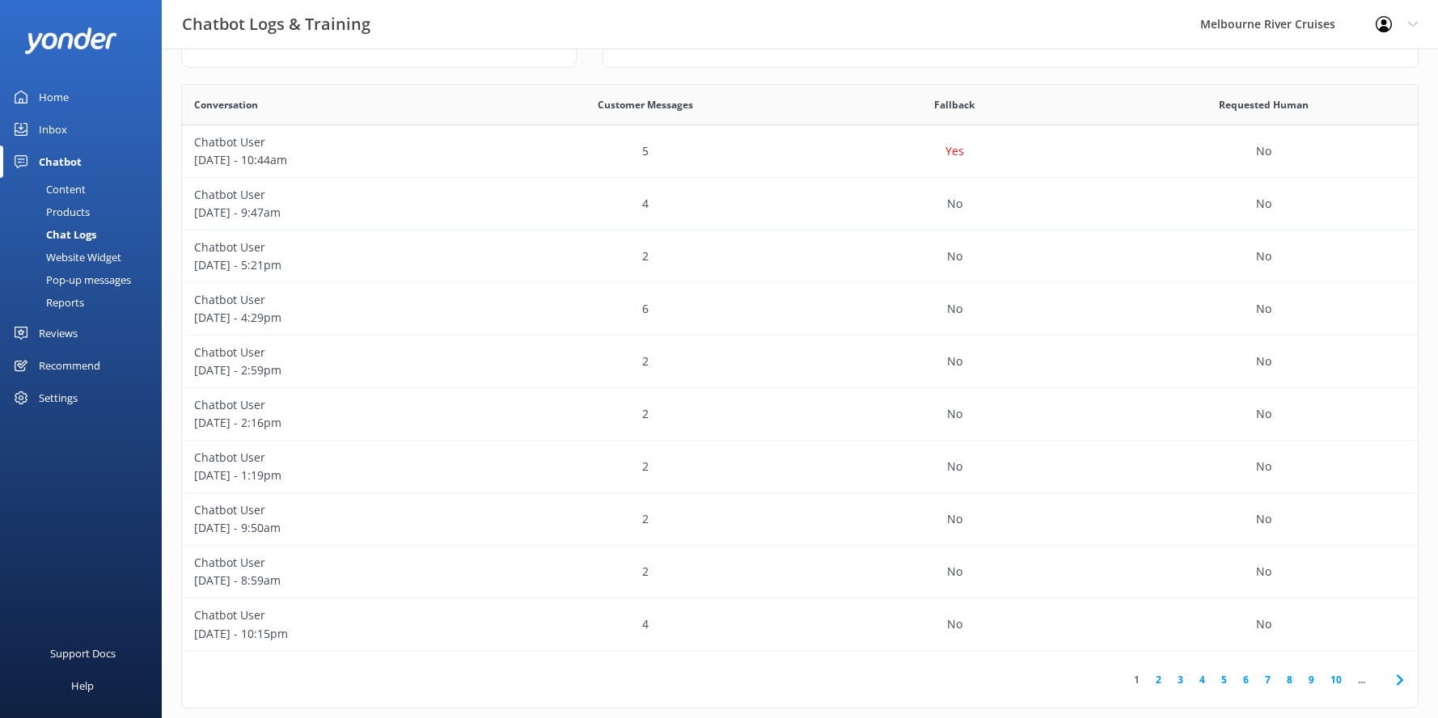
scroll to position [288, 0]
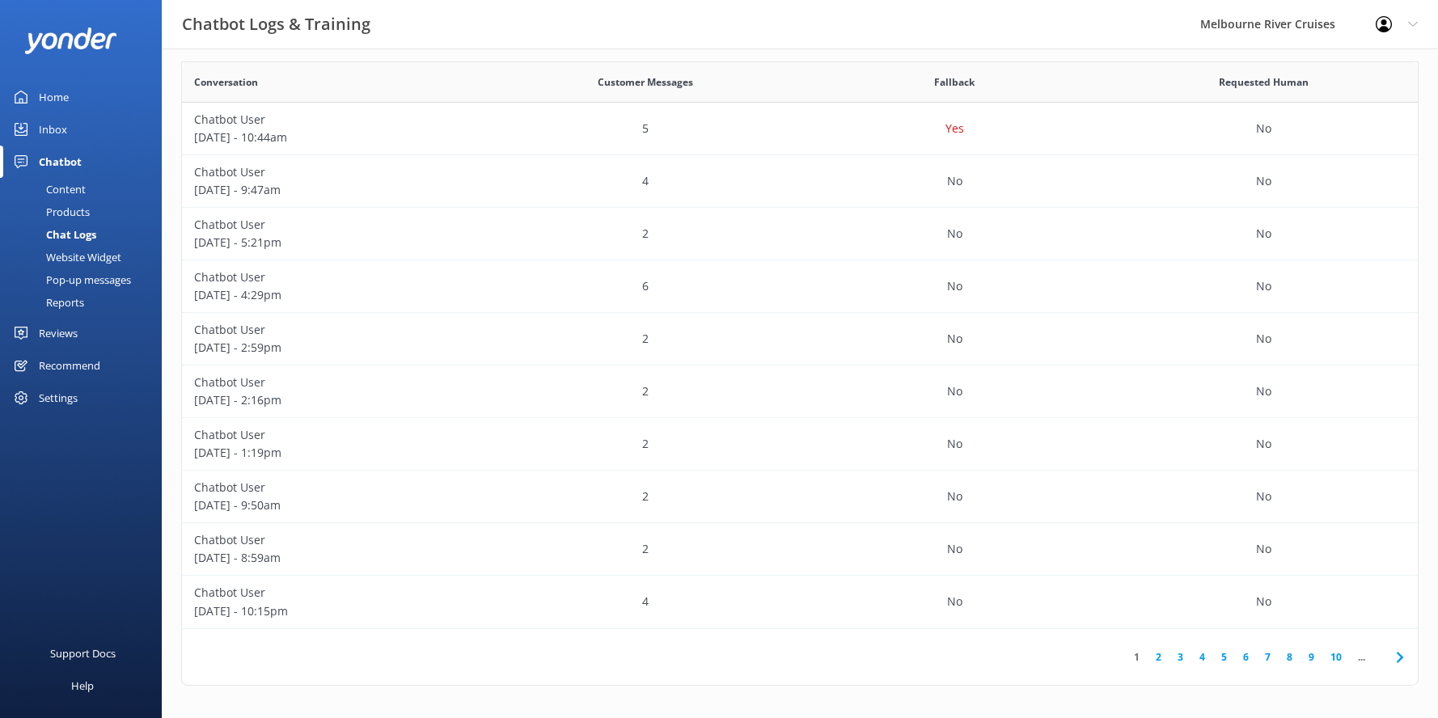
click at [42, 132] on div "Inbox" at bounding box center [53, 129] width 28 height 32
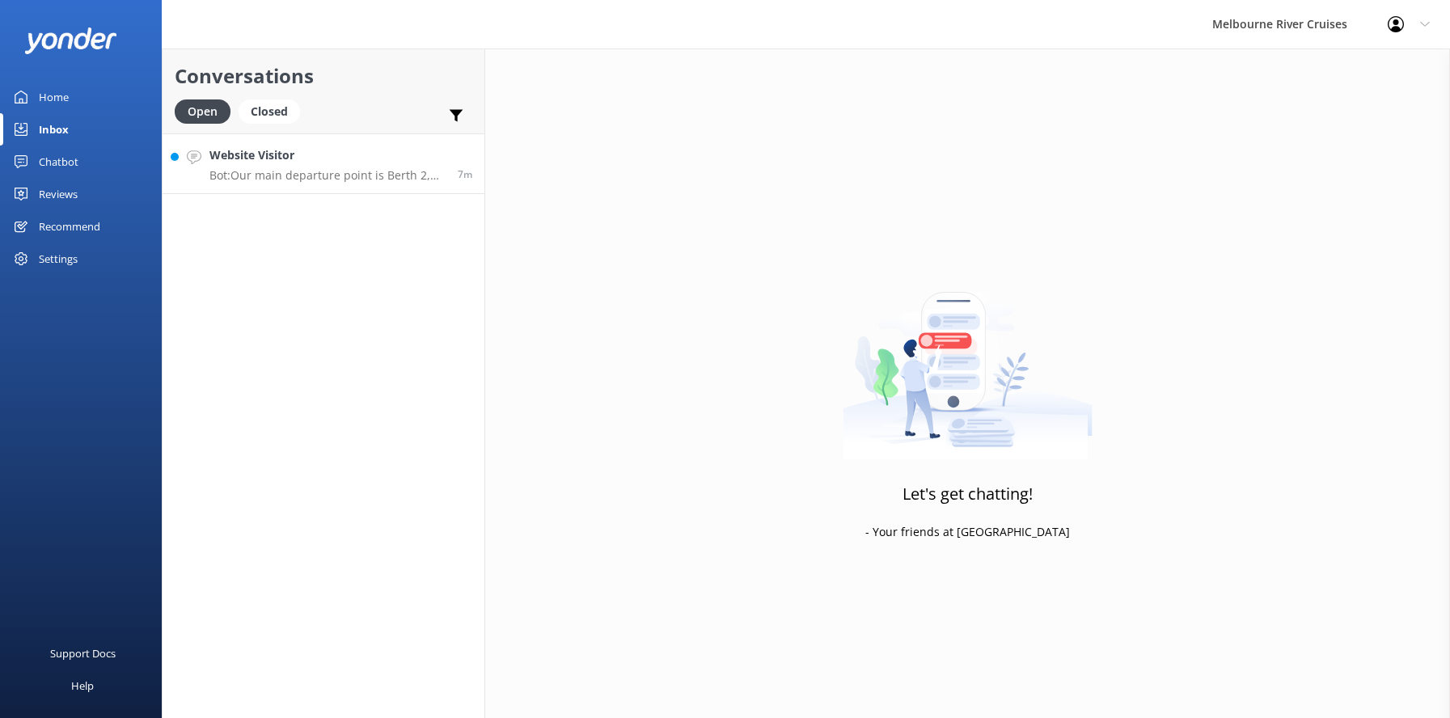
click at [266, 167] on div "Website Visitor Bot: Our main departure point is [GEOGRAPHIC_DATA], which is a …" at bounding box center [327, 163] width 236 height 35
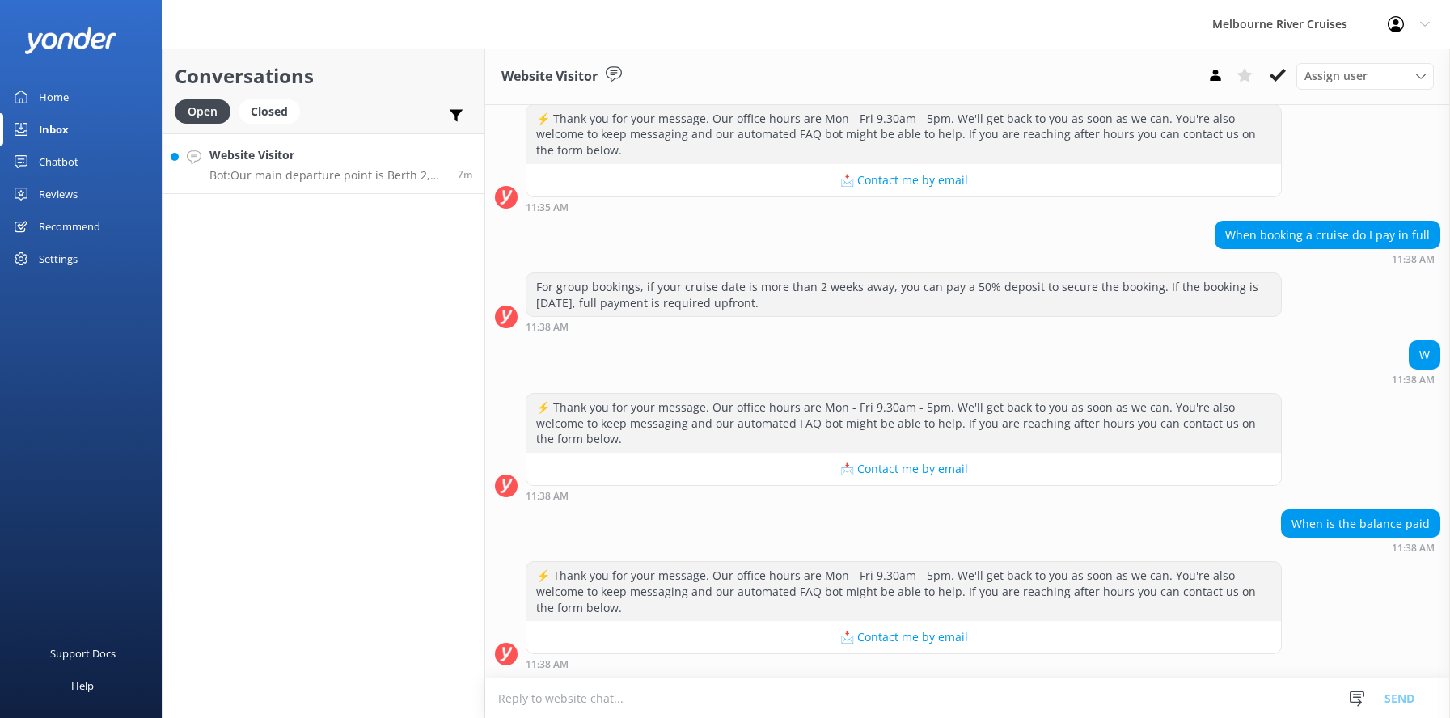
scroll to position [1041, 0]
drag, startPoint x: 1221, startPoint y: 237, endPoint x: 1438, endPoint y: 236, distance: 216.7
click at [1443, 236] on div "[DATE] Ahoy there! Welcome Aboard! Looking to sail the Yarra in style? Whether …" at bounding box center [967, 391] width 965 height 573
copy div "When booking a cruise do I pay in full"
click at [555, 694] on textarea at bounding box center [967, 698] width 965 height 40
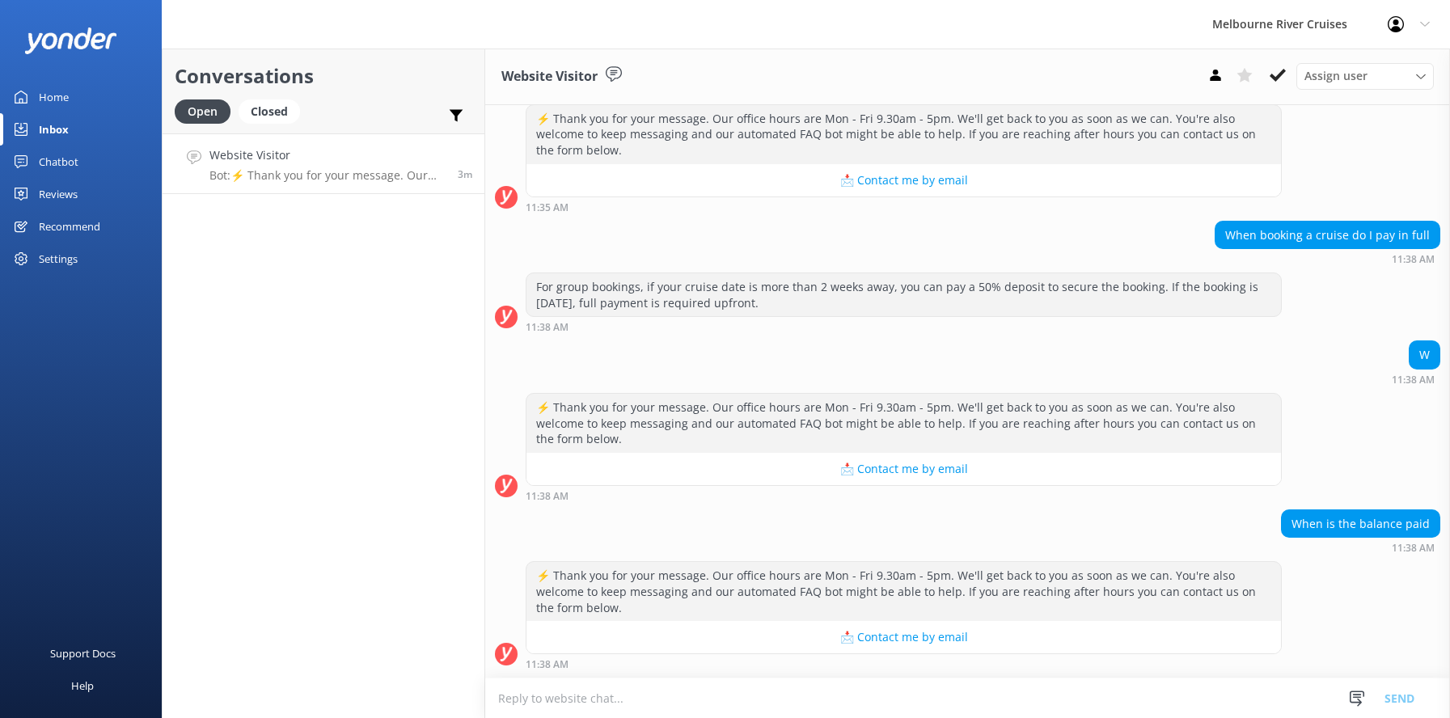
paste textarea "When booking a cruise do I pay in full"
click at [921, 703] on textarea "When booking a cruise do I pay in full - yes, payment should be done in full." at bounding box center [967, 698] width 965 height 40
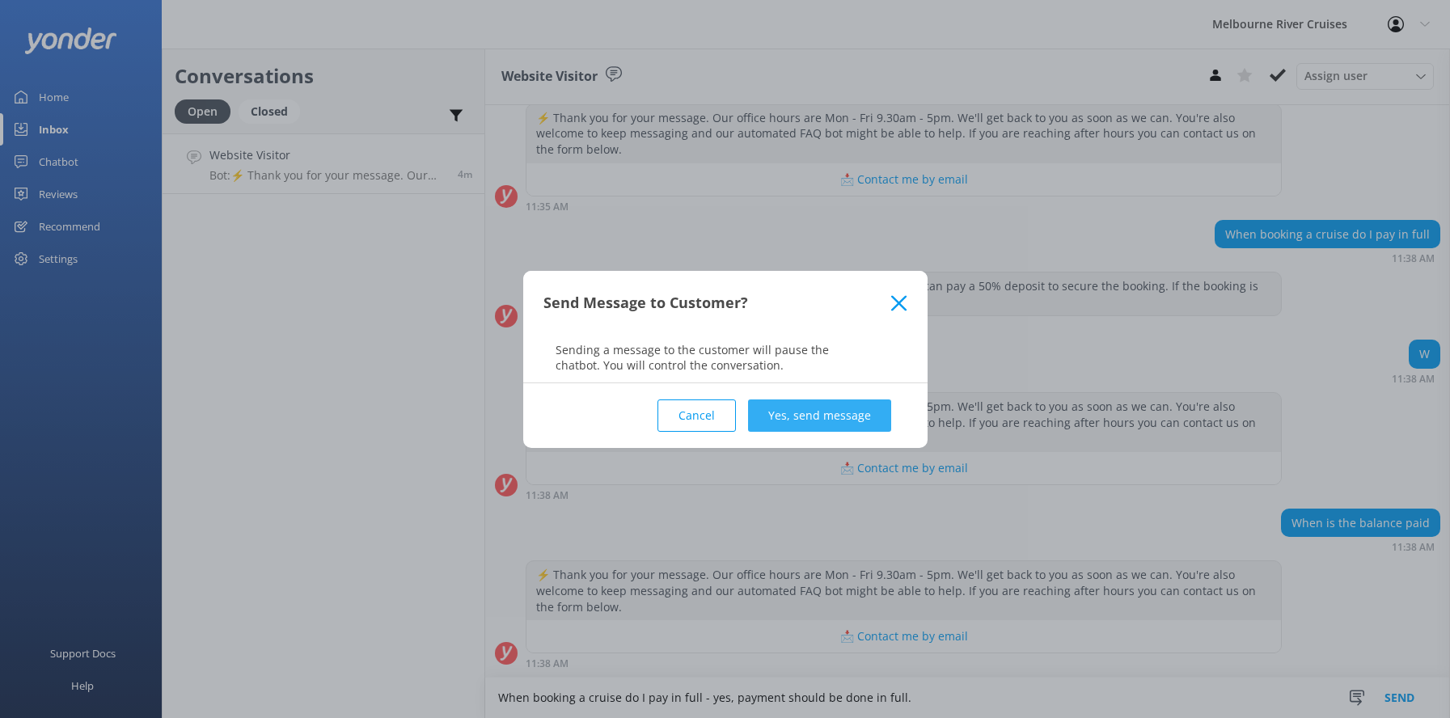
type textarea "When booking a cruise do I pay in full - yes, payment should be done in full."
click at [798, 417] on button "Yes, send message" at bounding box center [819, 415] width 143 height 32
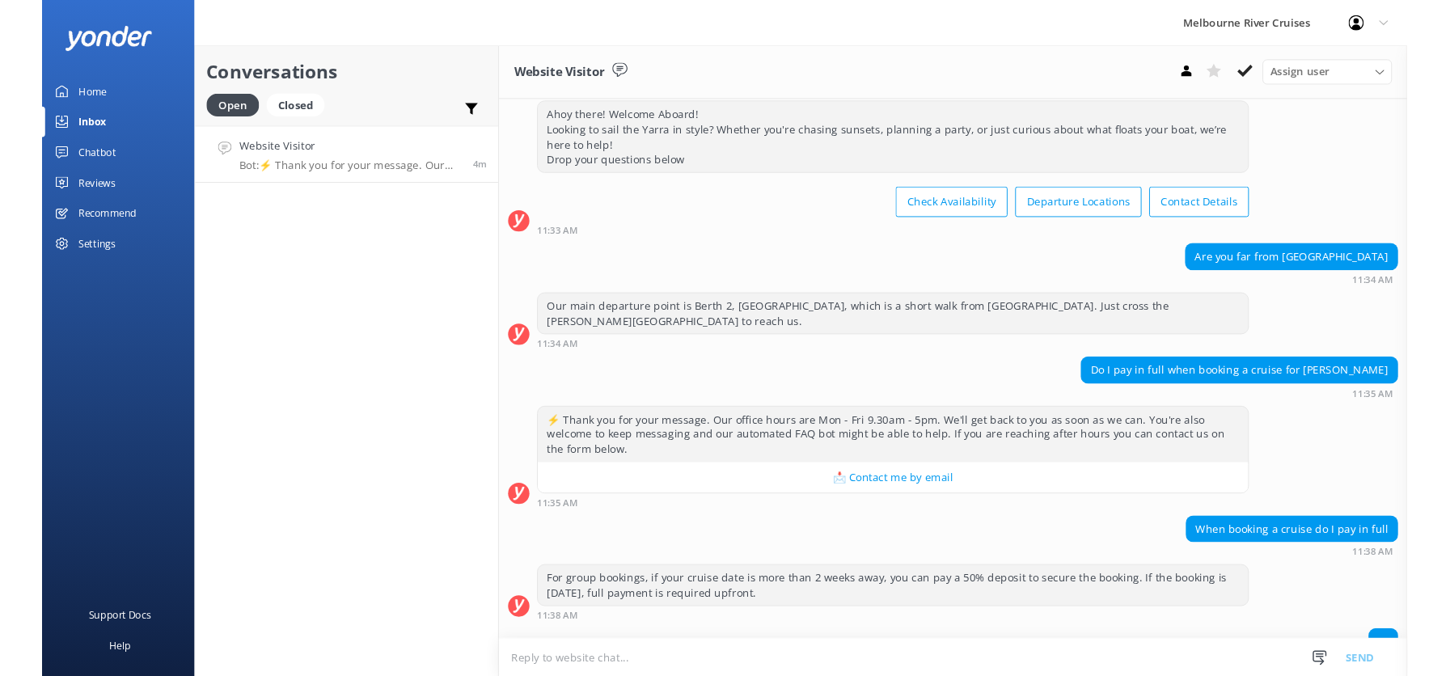
scroll to position [661, 0]
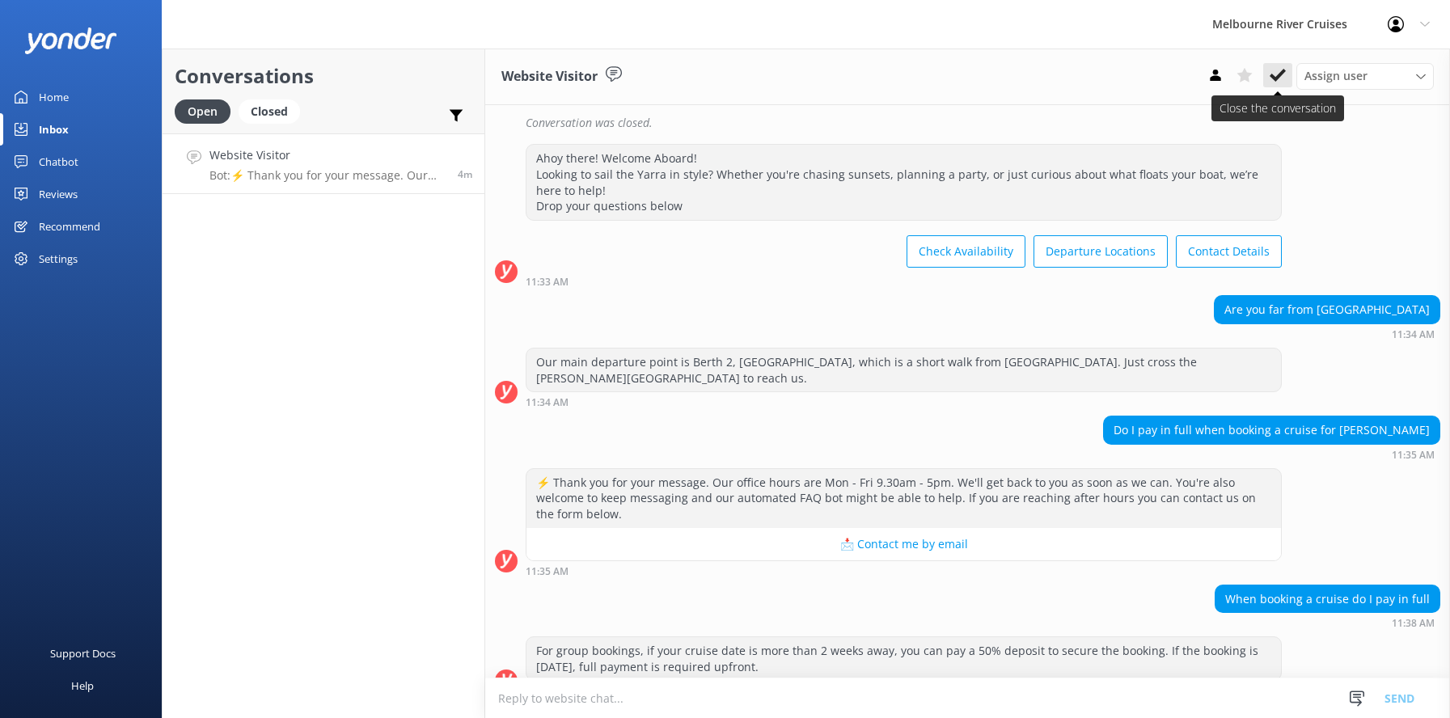
click at [1274, 70] on icon at bounding box center [1278, 75] width 16 height 16
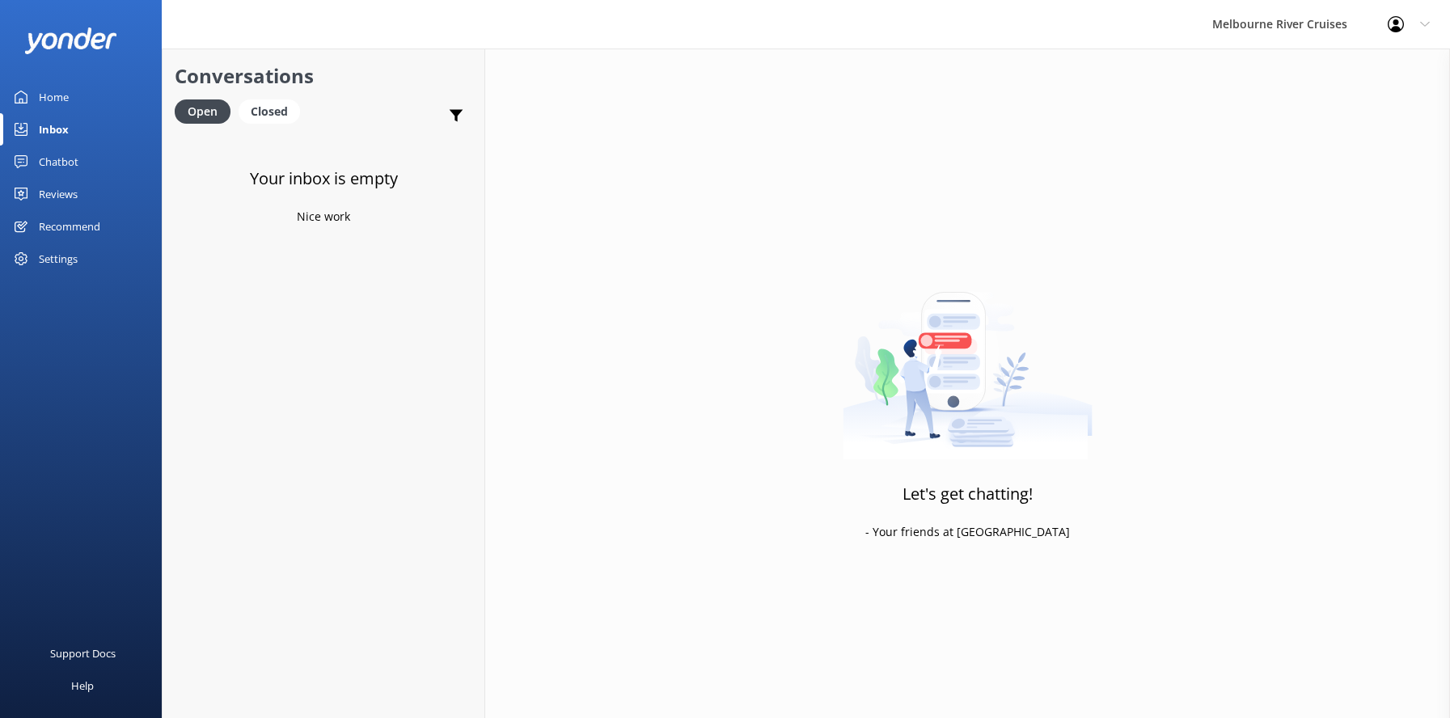
click at [44, 98] on div "Home" at bounding box center [54, 97] width 30 height 32
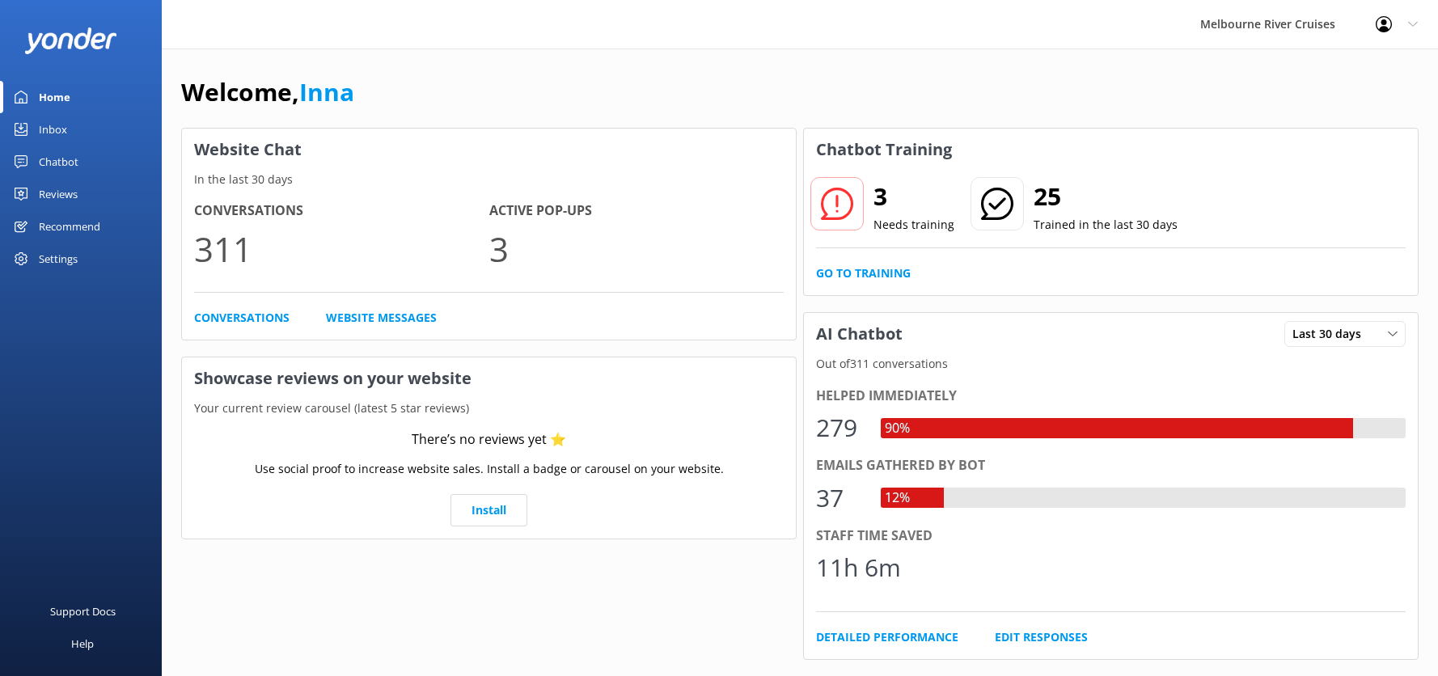
click at [42, 96] on div "Home" at bounding box center [55, 97] width 32 height 32
click at [50, 125] on div "Inbox" at bounding box center [53, 129] width 28 height 32
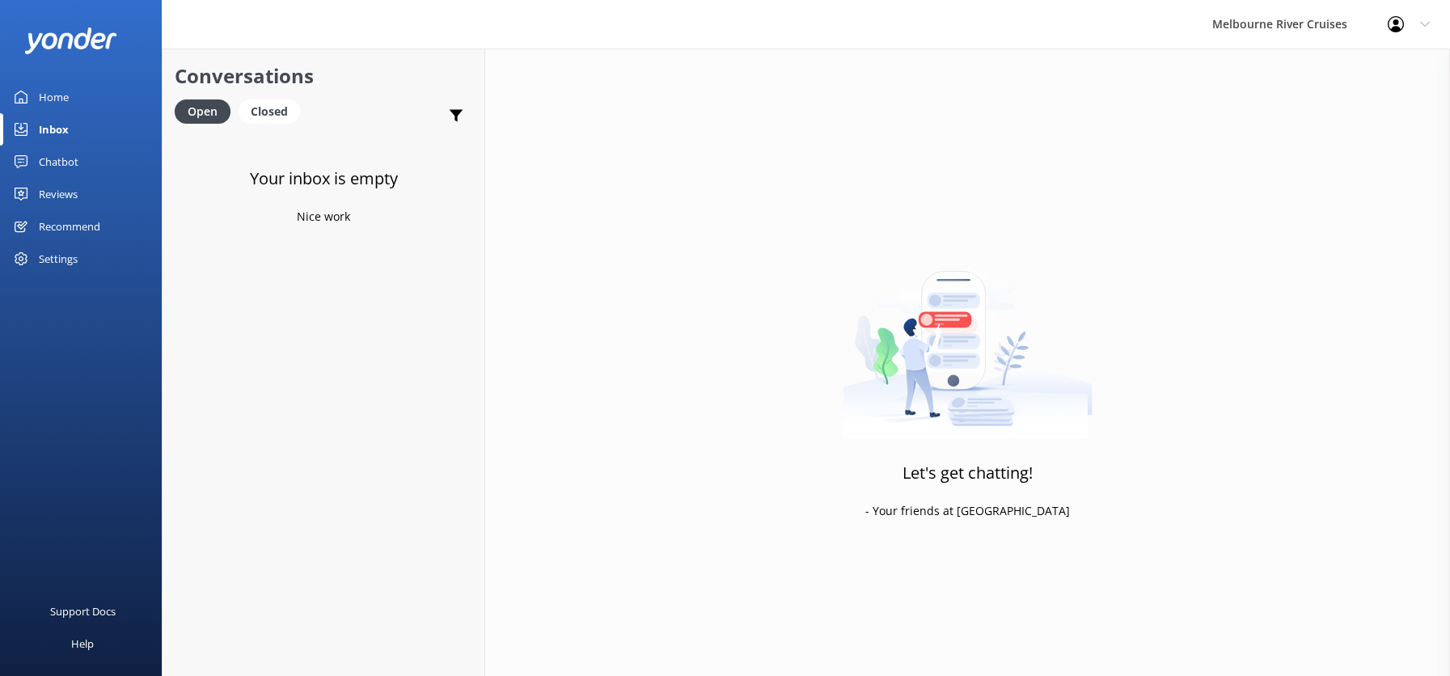
click at [59, 95] on div "Home" at bounding box center [54, 97] width 30 height 32
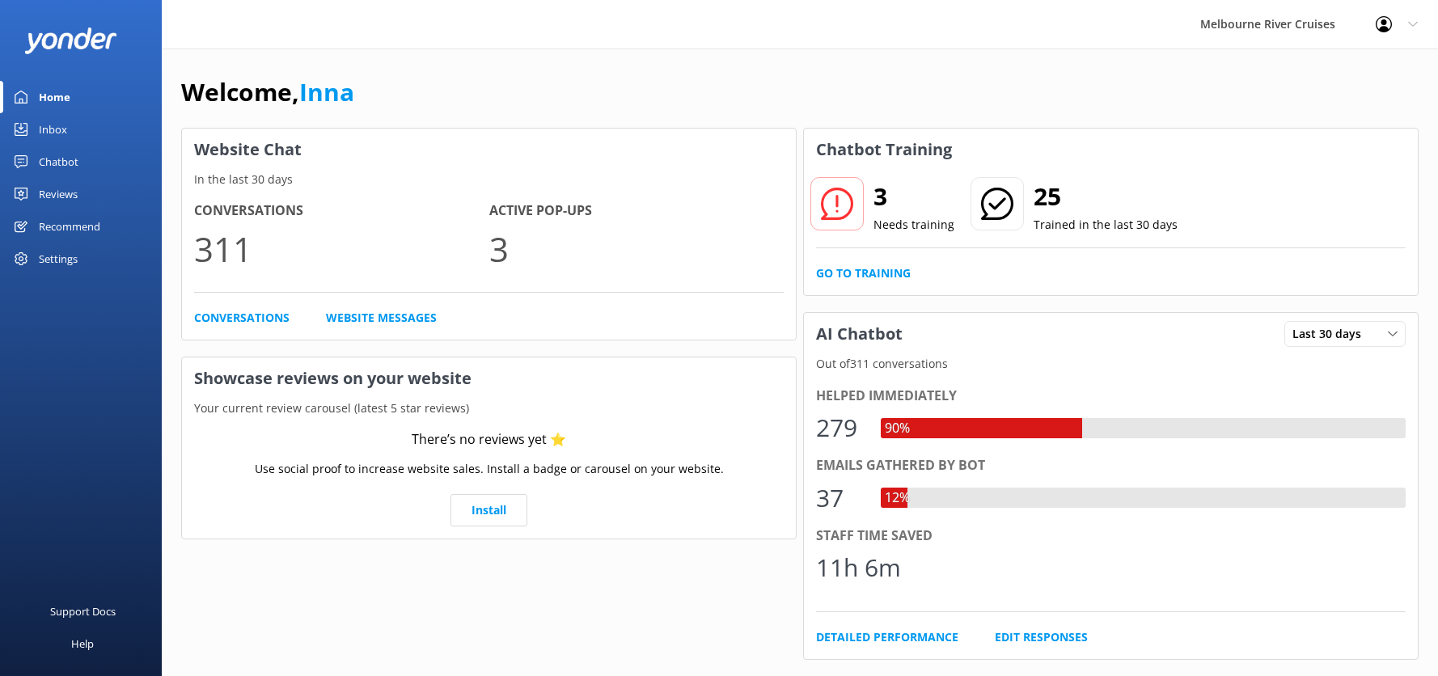
click at [49, 135] on div "Inbox" at bounding box center [53, 129] width 28 height 32
